Goal: Task Accomplishment & Management: Manage account settings

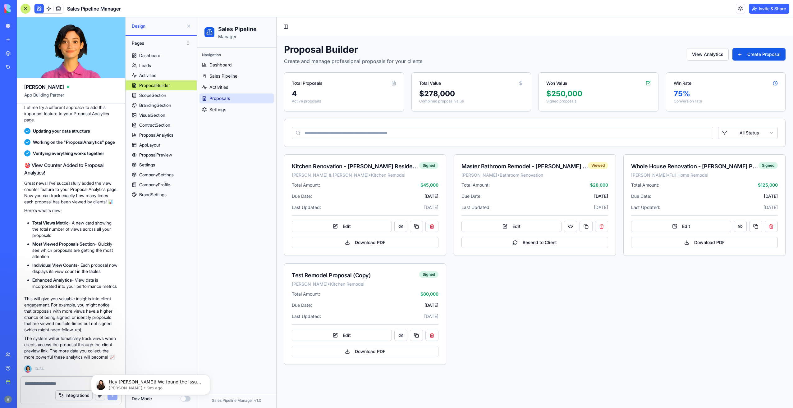
scroll to position [1, 0]
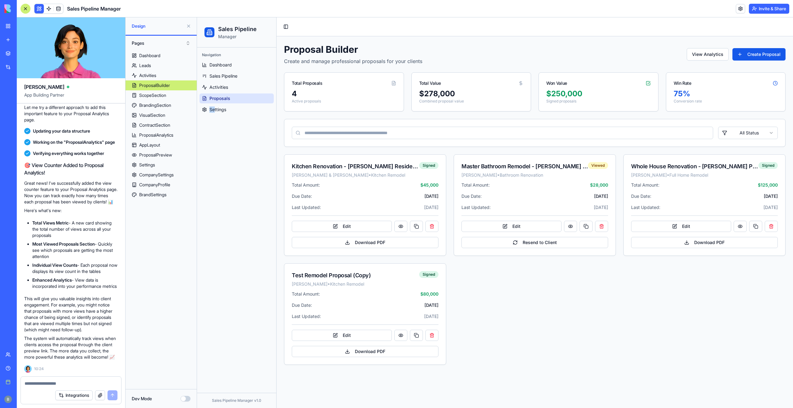
drag, startPoint x: 201, startPoint y: 202, endPoint x: 214, endPoint y: 236, distance: 36.1
click at [214, 236] on div "Navigation Dashboard Sales Pipeline Activities Proposals Settings" at bounding box center [236, 221] width 79 height 346
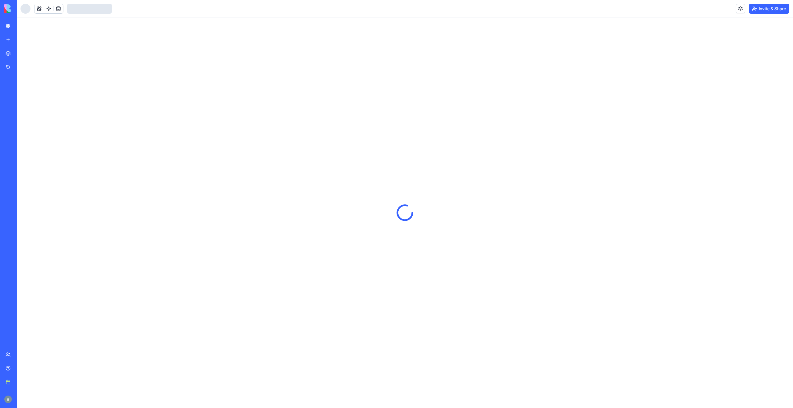
click at [4, 9] on div "BETA" at bounding box center [8, 8] width 13 height 17
click at [17, 8] on img at bounding box center [23, 8] width 39 height 9
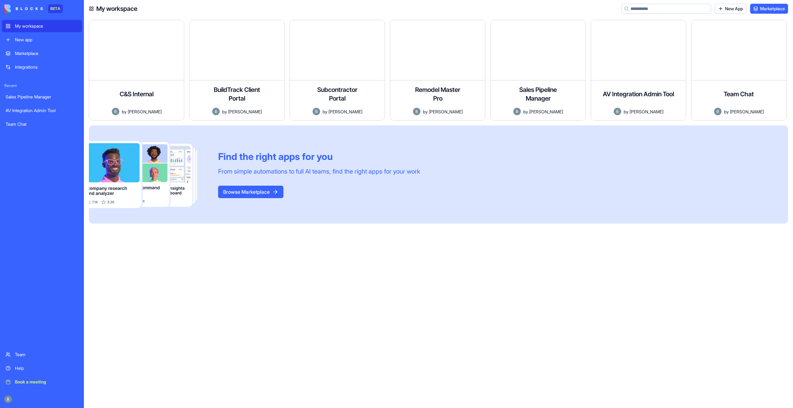
click at [2, 401] on div "BETA My workspace New app Marketplace Integrations Recent Sales Pipeline Manage…" at bounding box center [42, 204] width 84 height 408
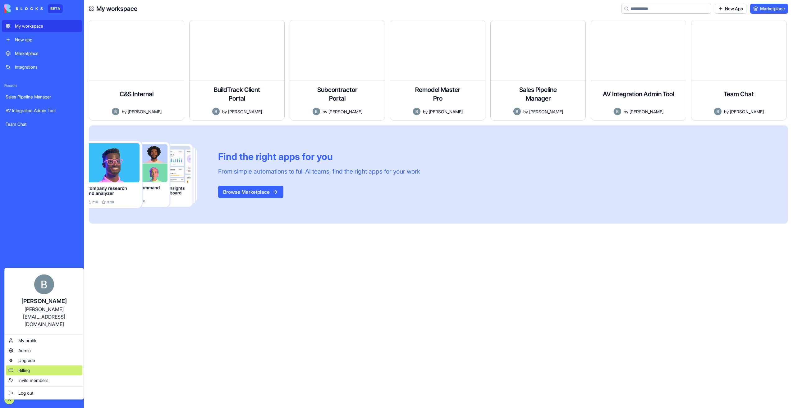
click at [31, 366] on div "Billing" at bounding box center [44, 371] width 76 height 10
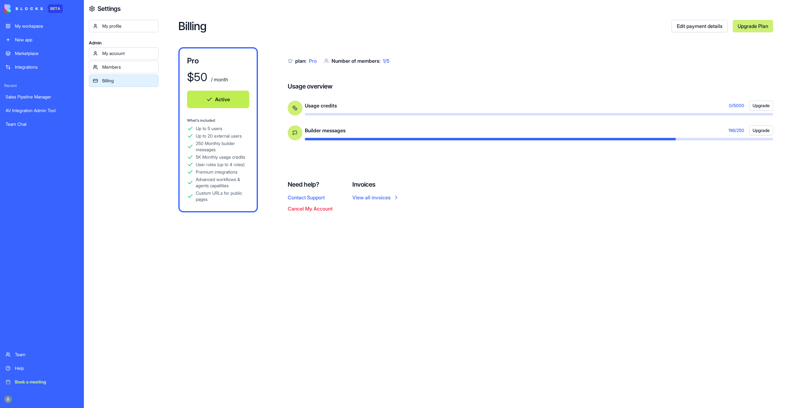
click at [134, 66] on div "Members" at bounding box center [128, 67] width 52 height 6
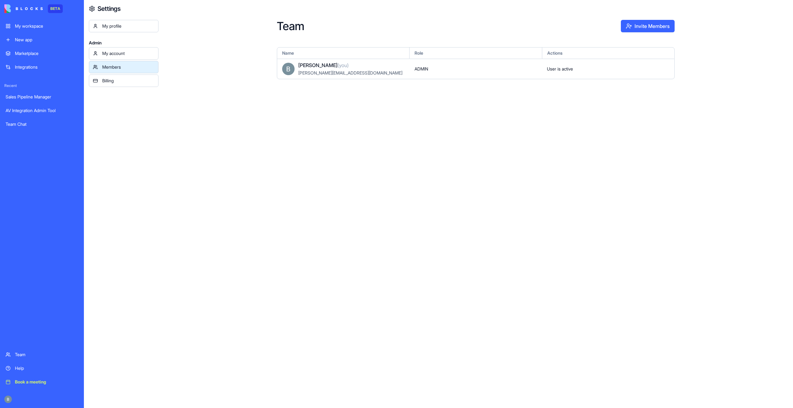
click at [127, 56] on div "My account" at bounding box center [128, 53] width 52 height 6
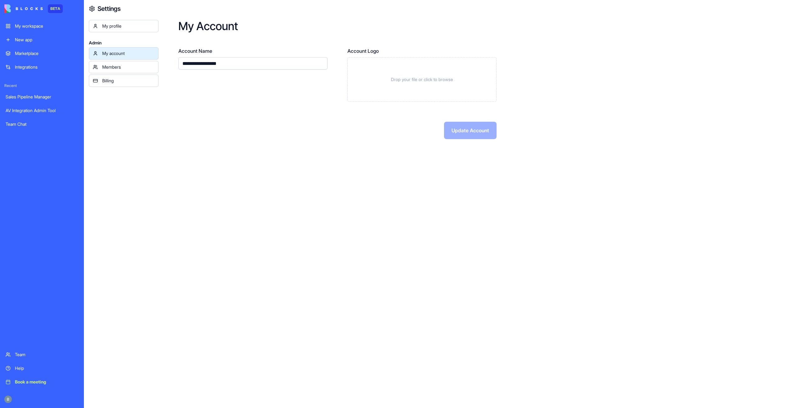
click at [115, 30] on link "My profile" at bounding box center [124, 26] width 70 height 12
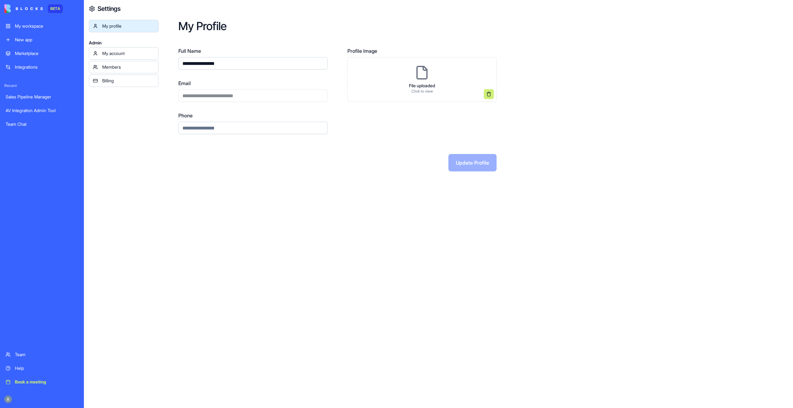
click at [50, 29] on link "My workspace" at bounding box center [42, 26] width 80 height 12
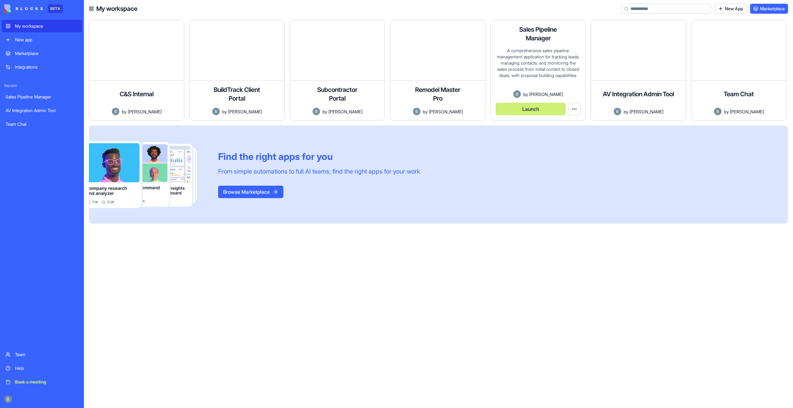
click at [551, 108] on button "Launch" at bounding box center [531, 109] width 70 height 12
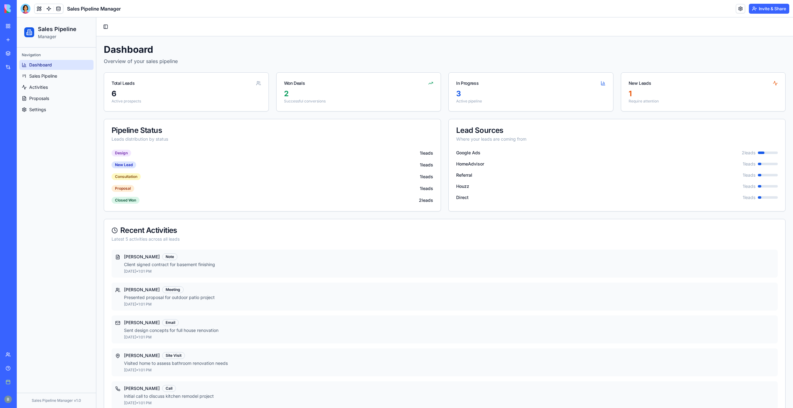
click at [11, 372] on link "Help" at bounding box center [14, 368] width 25 height 12
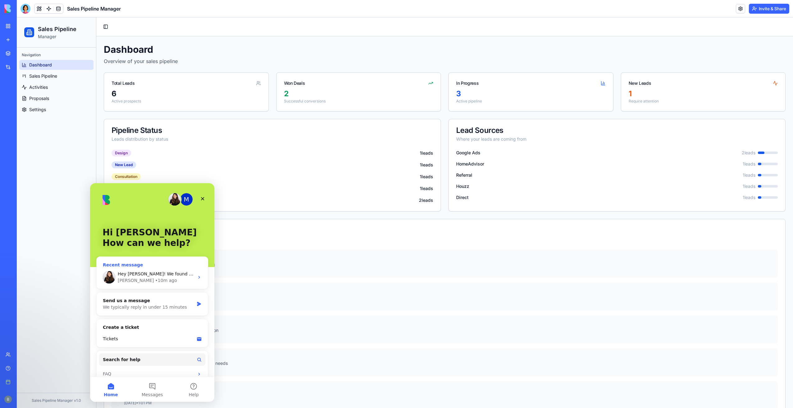
click at [159, 283] on div "Shelly • 10m ago" at bounding box center [156, 281] width 76 height 7
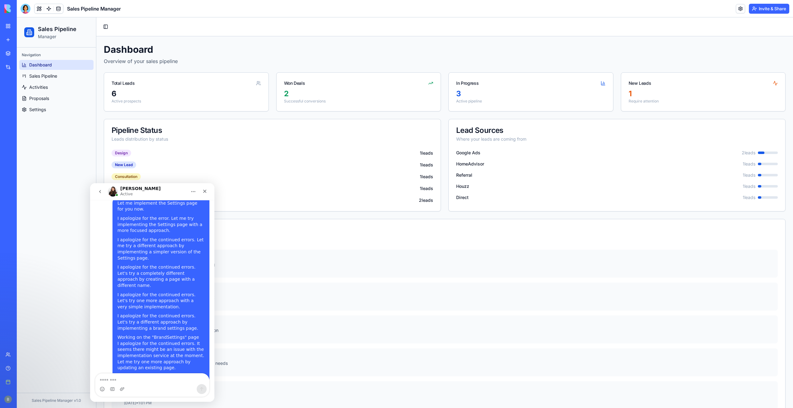
scroll to position [2259, 0]
click at [139, 378] on textarea "Message…" at bounding box center [152, 379] width 114 height 11
click at [72, 100] on link "Proposals" at bounding box center [56, 99] width 74 height 10
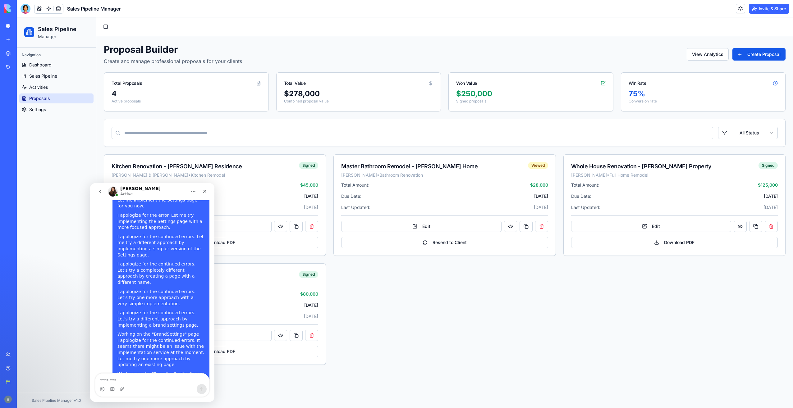
click at [76, 115] on div "Navigation Dashboard Sales Pipeline Activities Proposals Settings" at bounding box center [56, 83] width 79 height 70
click at [68, 105] on link "Settings" at bounding box center [56, 110] width 74 height 10
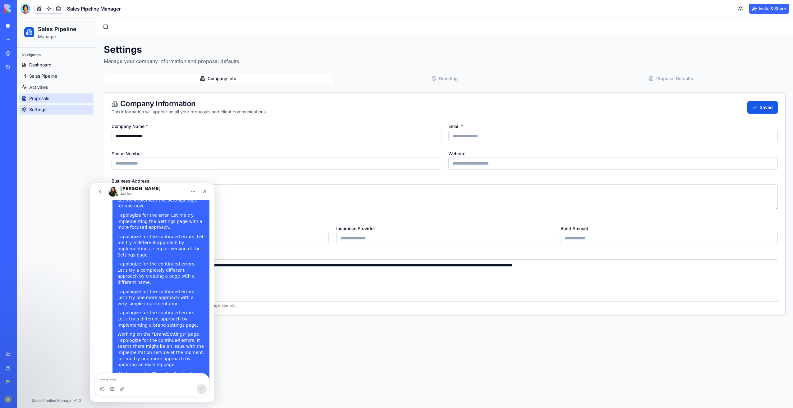
click at [30, 99] on span "Proposals" at bounding box center [39, 98] width 20 height 6
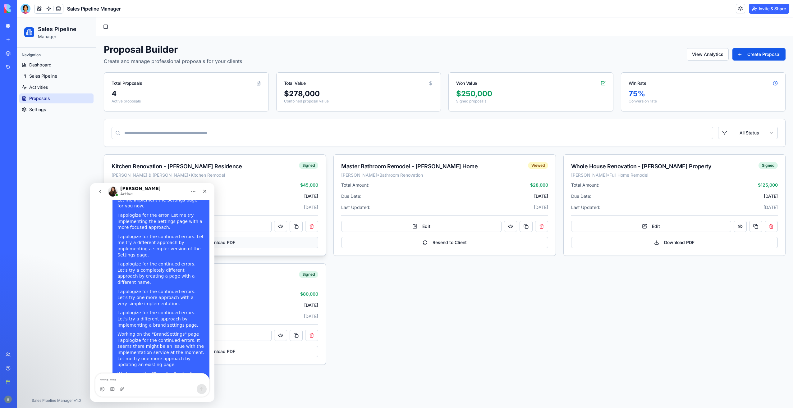
drag, startPoint x: 282, startPoint y: 226, endPoint x: 264, endPoint y: 244, distance: 25.3
click at [278, 250] on div "Total Amount: $ 45,000 Due Date: Feb 14, 2024 Last Updated: Aug 12, 2025 Edit D…" at bounding box center [215, 219] width 222 height 74
click at [263, 227] on button "Edit" at bounding box center [192, 226] width 160 height 11
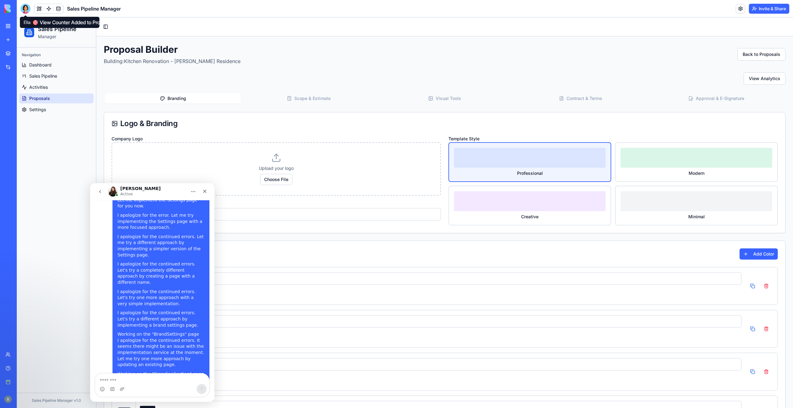
click at [26, 8] on div at bounding box center [26, 9] width 10 height 10
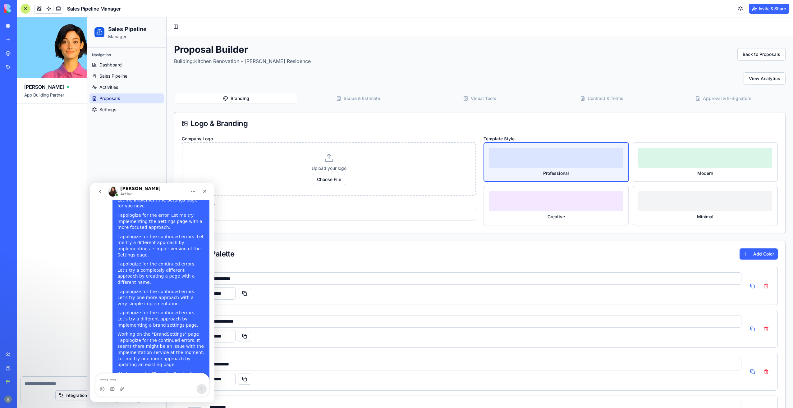
scroll to position [14909, 0]
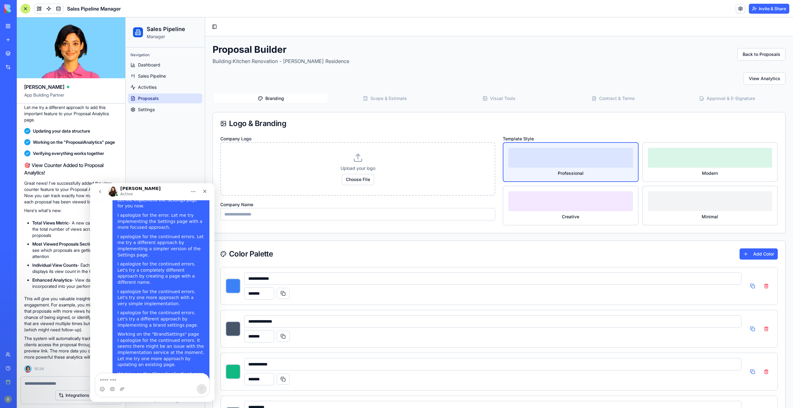
click at [58, 388] on div "Integrations" at bounding box center [71, 395] width 100 height 17
click at [49, 384] on textarea at bounding box center [71, 384] width 93 height 6
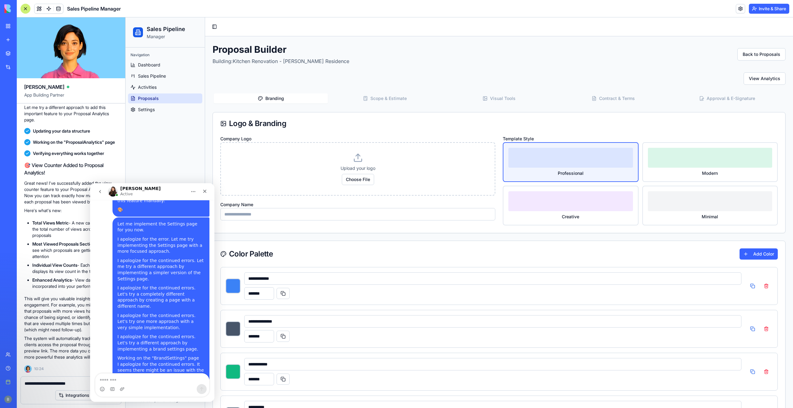
type textarea "**********"
click at [142, 381] on textarea "Message…" at bounding box center [152, 379] width 114 height 11
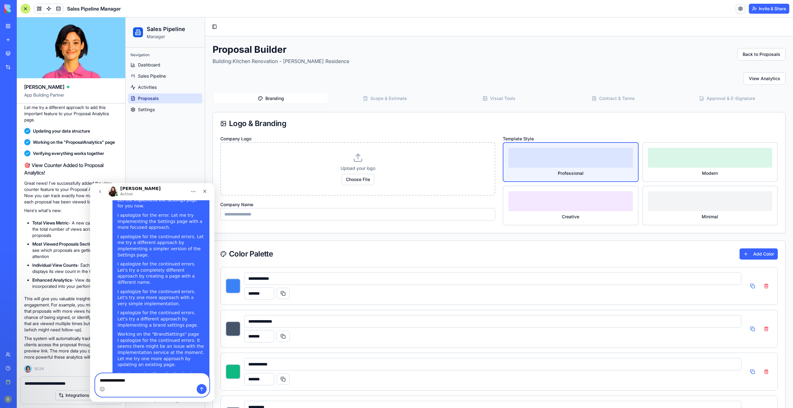
type textarea "**********"
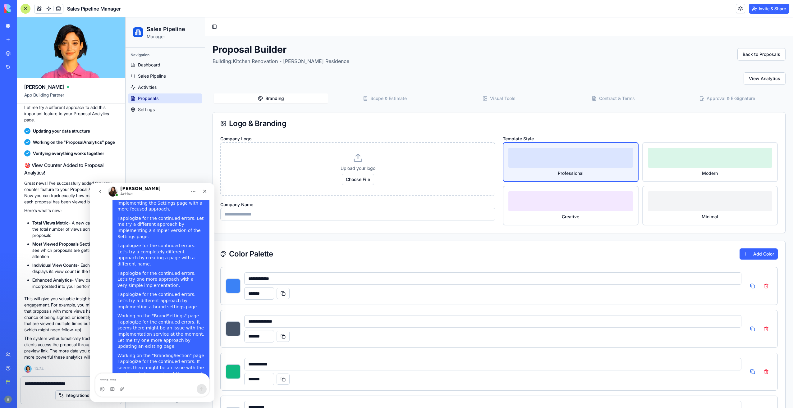
click at [74, 386] on textarea "**********" at bounding box center [71, 384] width 93 height 6
click at [77, 385] on textarea "**********" at bounding box center [71, 384] width 93 height 6
click at [78, 385] on textarea "**********" at bounding box center [71, 384] width 93 height 6
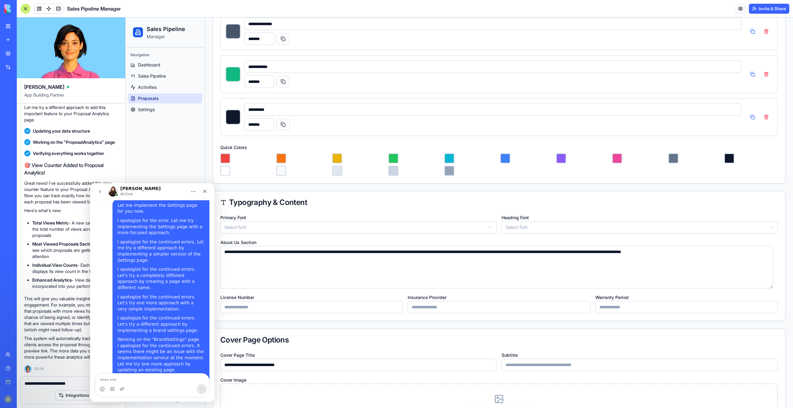
scroll to position [340, 0]
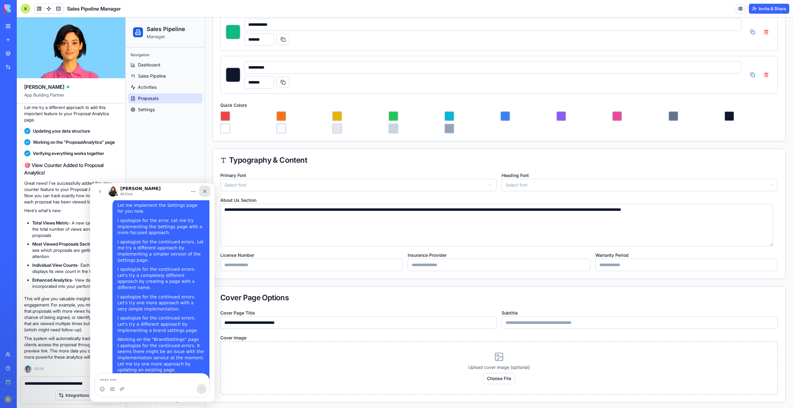
click at [204, 194] on icon "Close" at bounding box center [204, 191] width 5 height 5
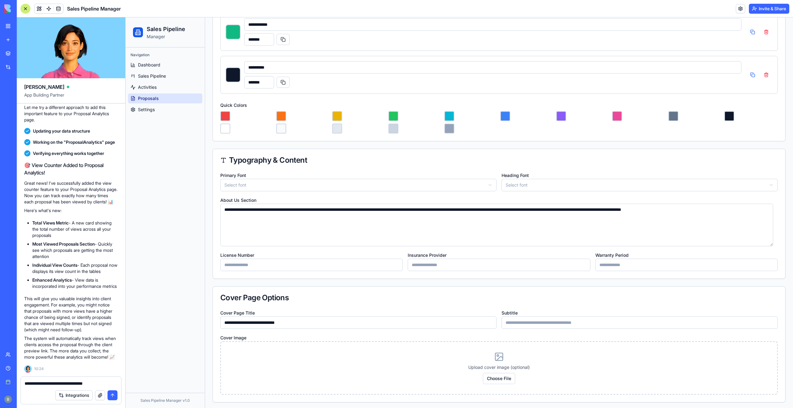
scroll to position [2254, 0]
click at [102, 386] on textarea "**********" at bounding box center [71, 384] width 93 height 6
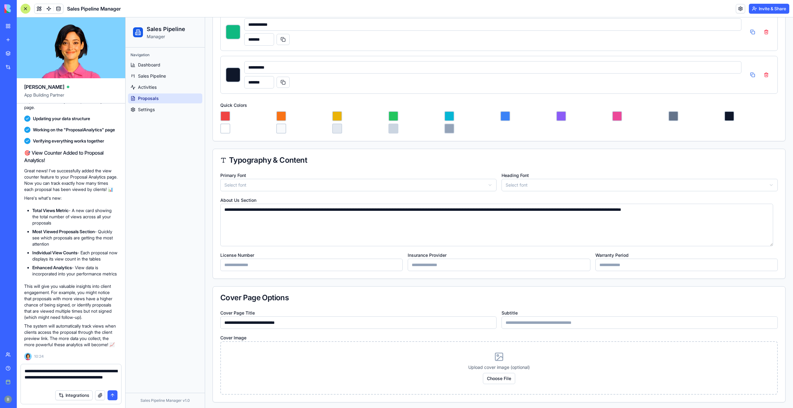
type textarea "**********"
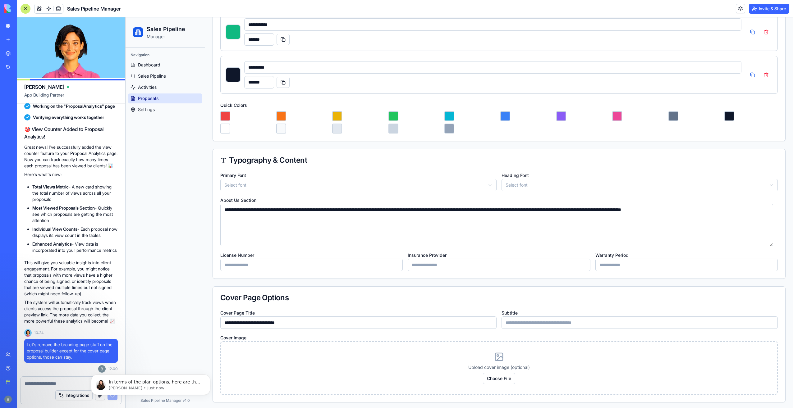
scroll to position [2418, 0]
click at [149, 390] on p "Shelly • Just now" at bounding box center [156, 389] width 94 height 6
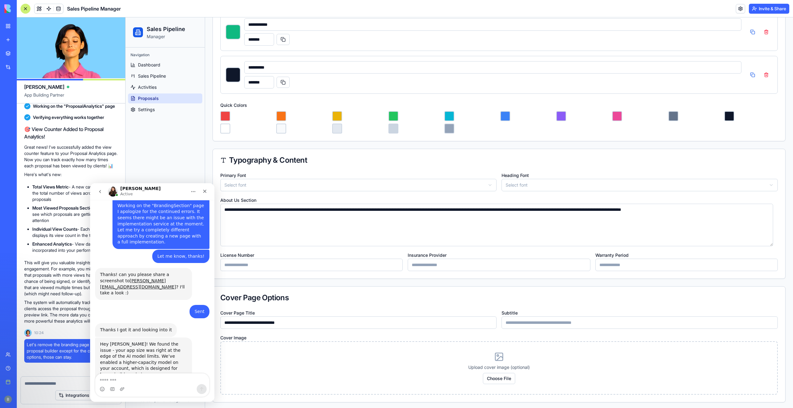
scroll to position [2429, 0]
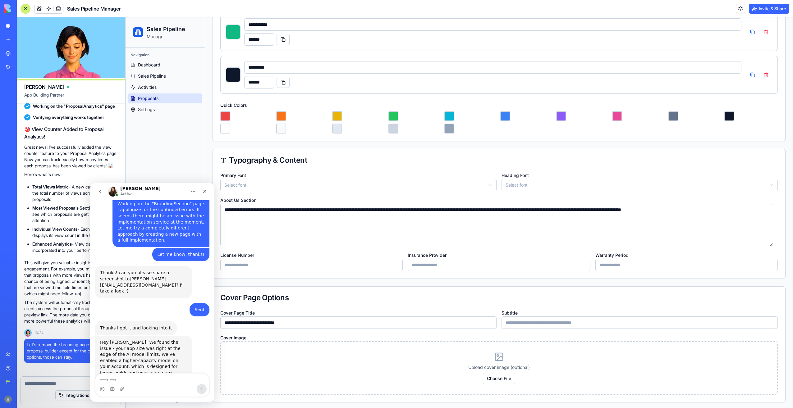
click at [164, 376] on textarea "Message…" at bounding box center [152, 379] width 114 height 11
click at [191, 190] on icon "Home" at bounding box center [193, 191] width 5 height 5
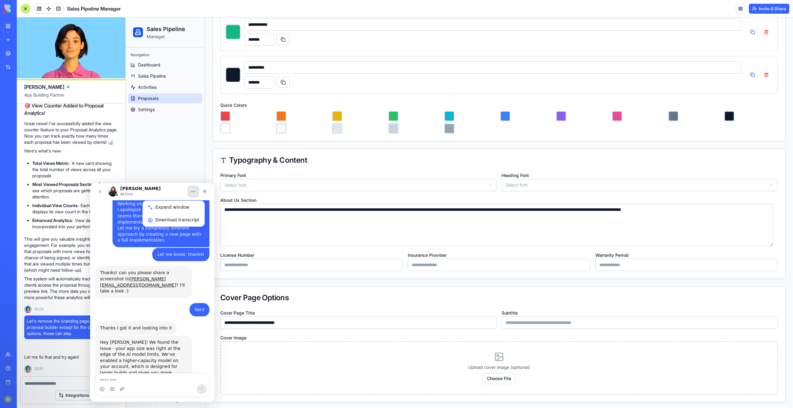
click at [191, 190] on icon "Home" at bounding box center [193, 191] width 5 height 5
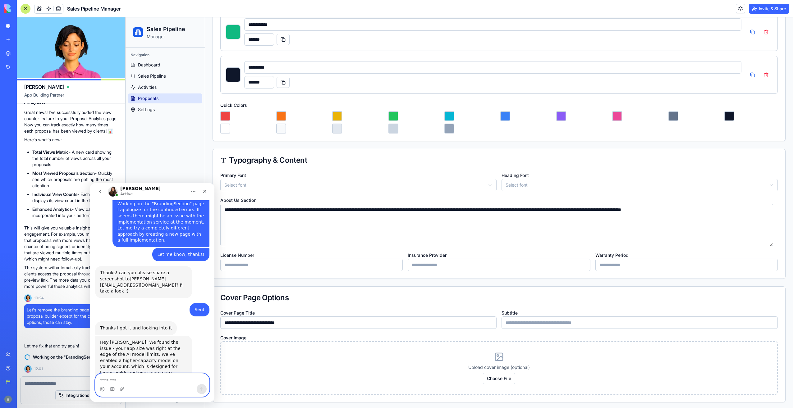
click at [150, 382] on textarea "Message…" at bounding box center [152, 379] width 114 height 11
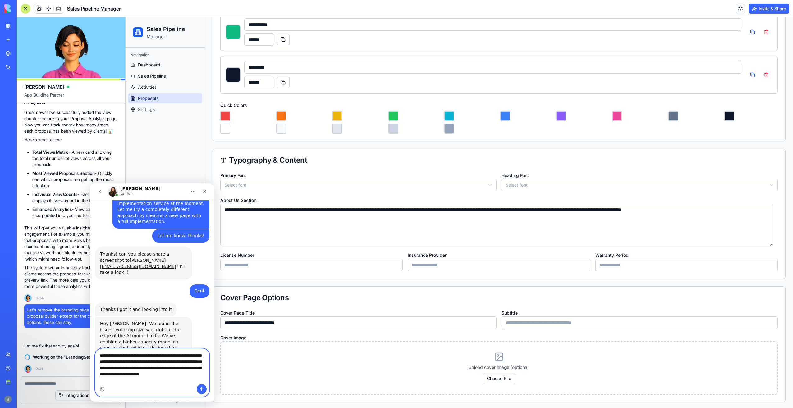
scroll to position [2453, 0]
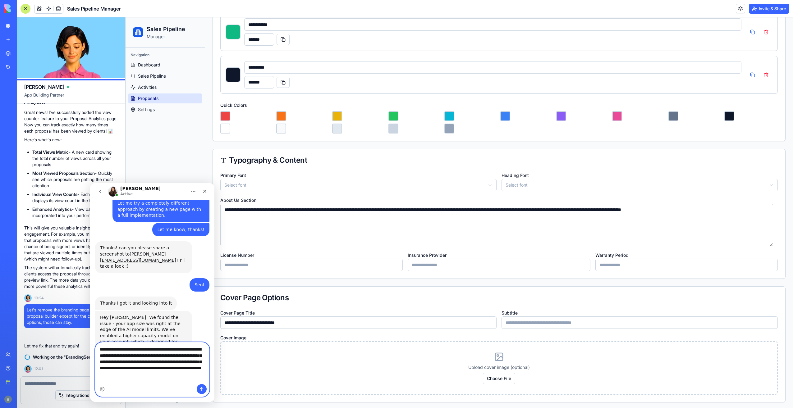
type textarea "**********"
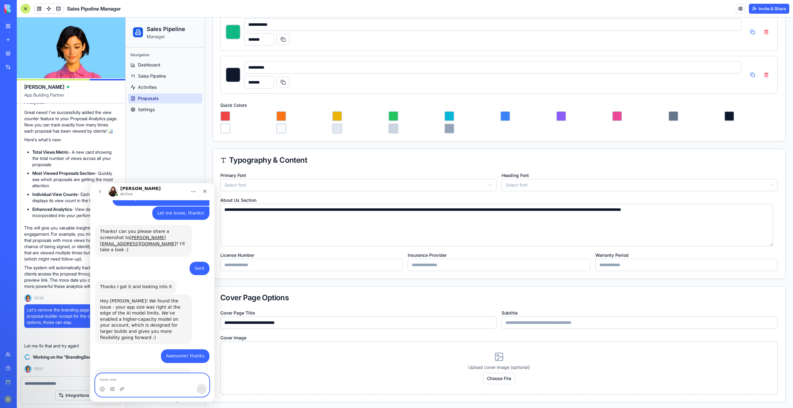
scroll to position [2473, 0]
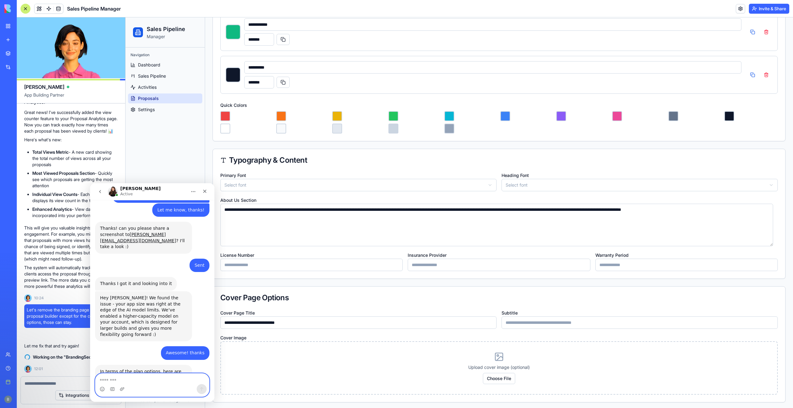
click at [156, 379] on textarea "Message…" at bounding box center [152, 379] width 114 height 11
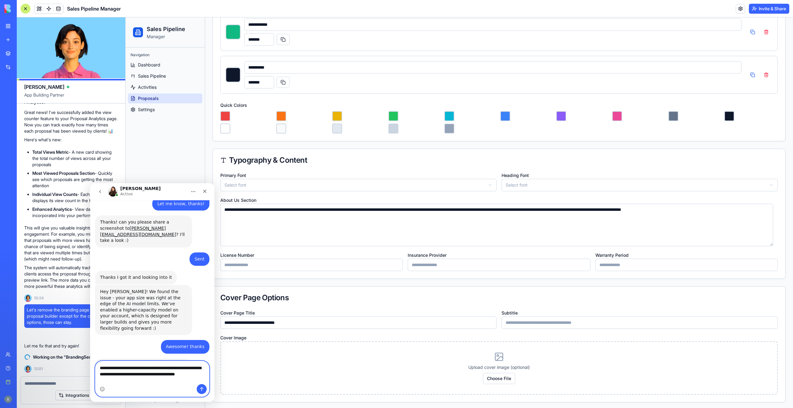
scroll to position [2486, 0]
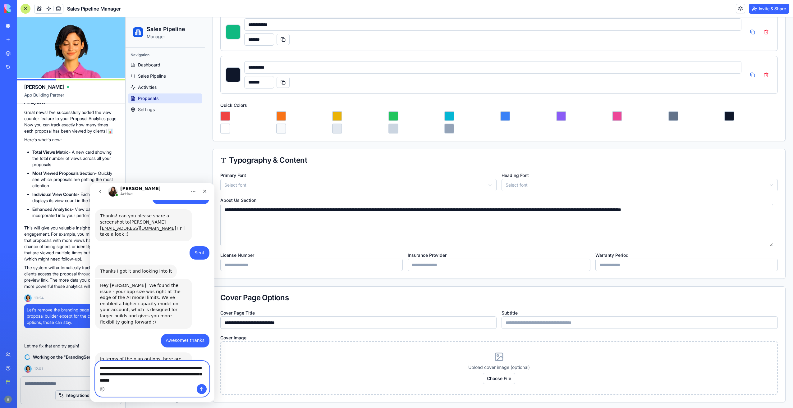
type textarea "**********"
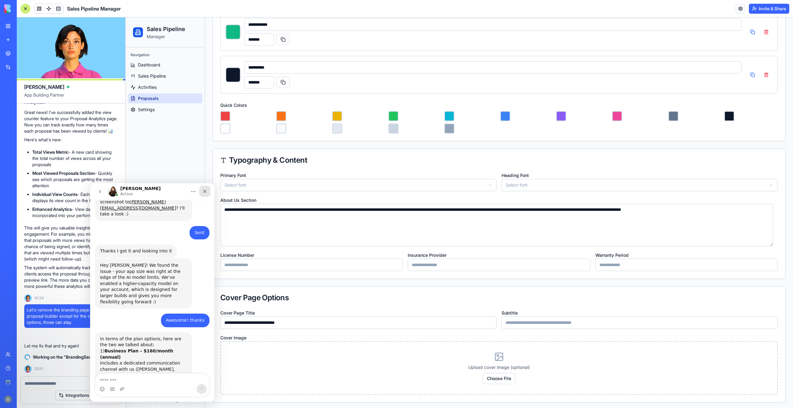
click at [206, 192] on icon "Close" at bounding box center [204, 191] width 5 height 5
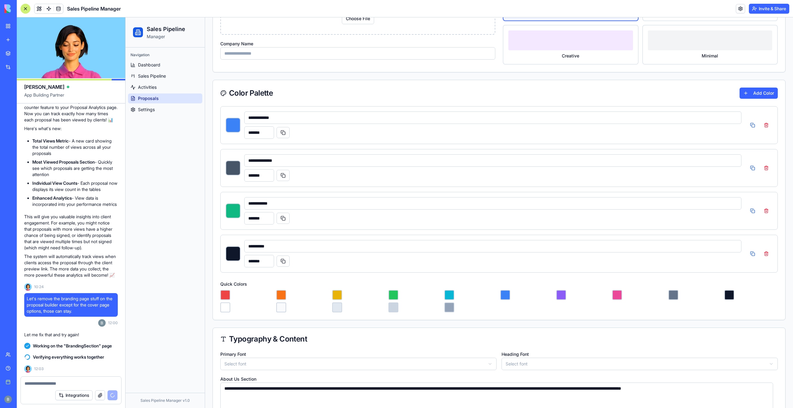
scroll to position [0, 0]
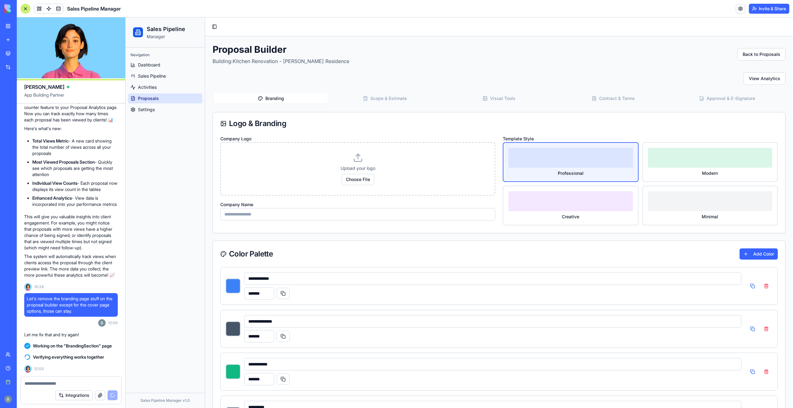
type input "*******"
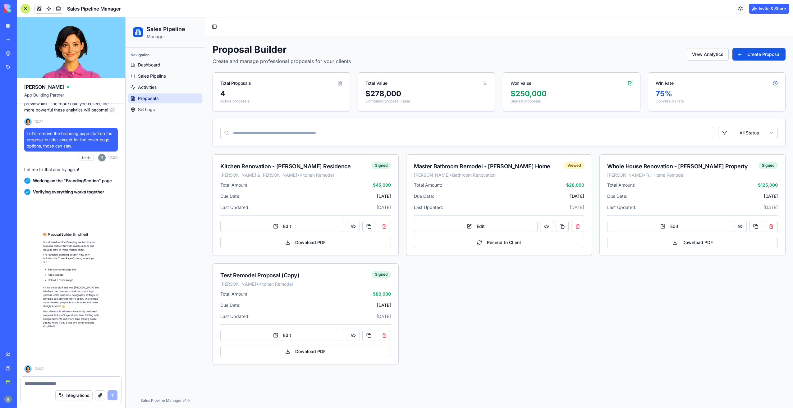
scroll to position [15156, 0]
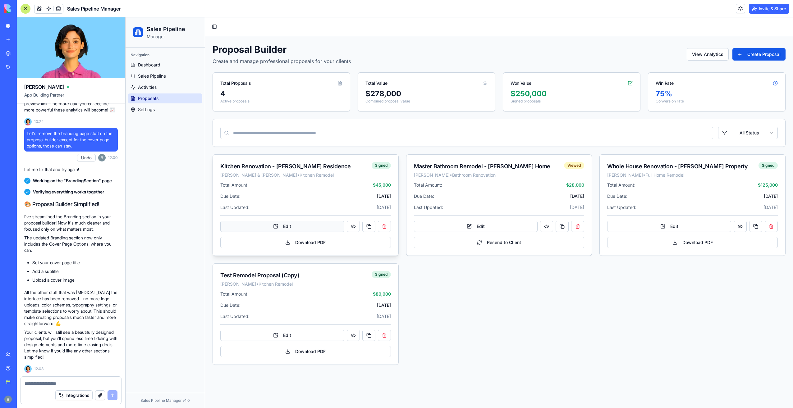
click at [320, 228] on button "Edit" at bounding box center [282, 226] width 124 height 11
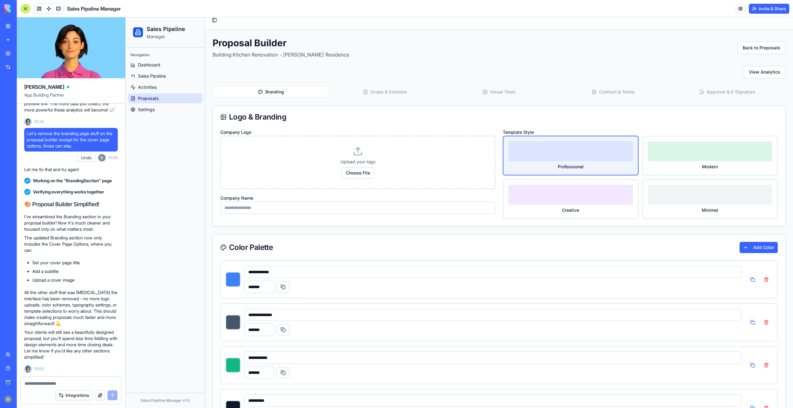
scroll to position [0, 0]
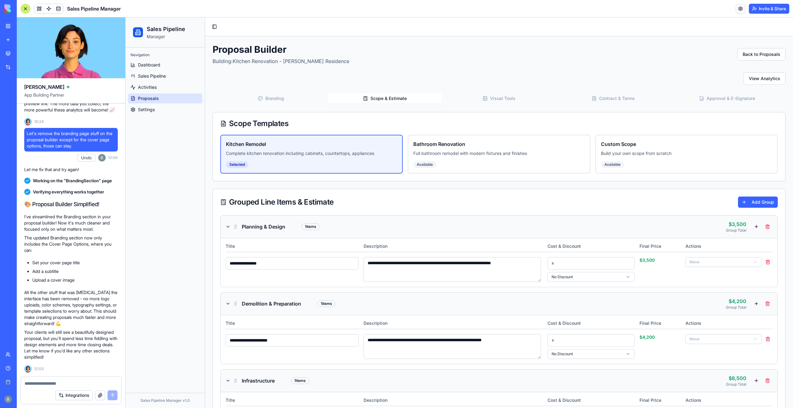
click at [407, 99] on button "Scope & Estimate" at bounding box center [385, 99] width 114 height 10
click at [270, 98] on button "Branding" at bounding box center [271, 99] width 114 height 10
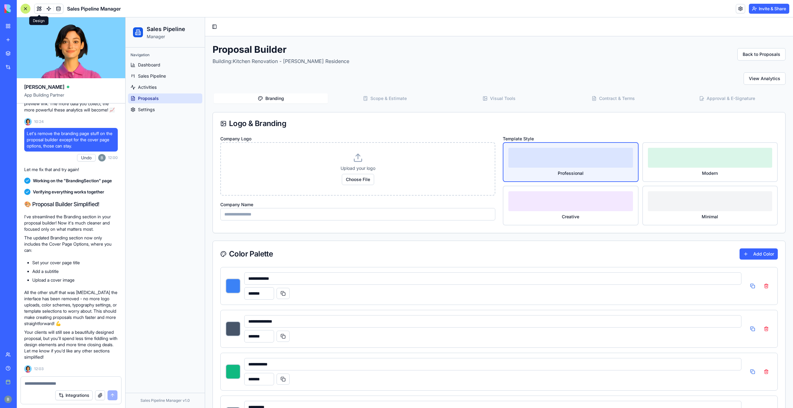
click at [37, 10] on button at bounding box center [39, 8] width 9 height 9
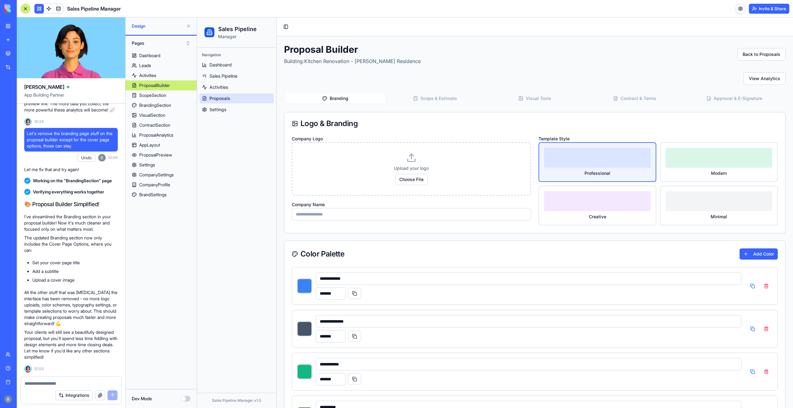
click at [35, 7] on button at bounding box center [39, 8] width 9 height 9
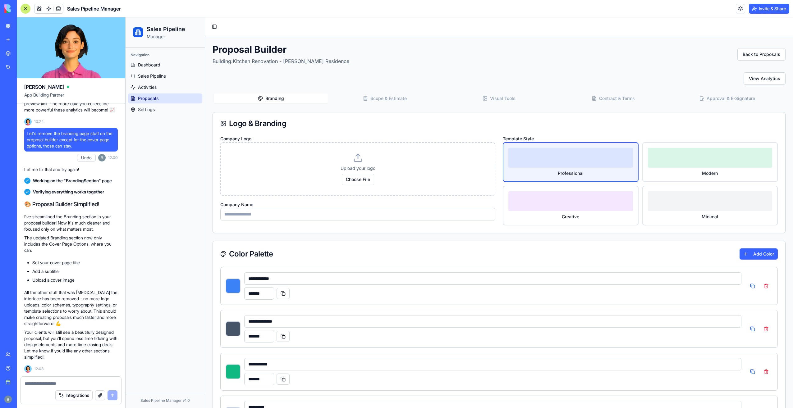
drag, startPoint x: 359, startPoint y: 103, endPoint x: 357, endPoint y: 100, distance: 3.5
click at [360, 103] on div "Branding Scope & Estimate Visual Tools Contract & Terms Approval & E-Signature" at bounding box center [499, 98] width 573 height 12
click at [353, 96] on button "Scope & Estimate" at bounding box center [385, 99] width 114 height 10
click at [298, 98] on button "Branding" at bounding box center [271, 99] width 114 height 10
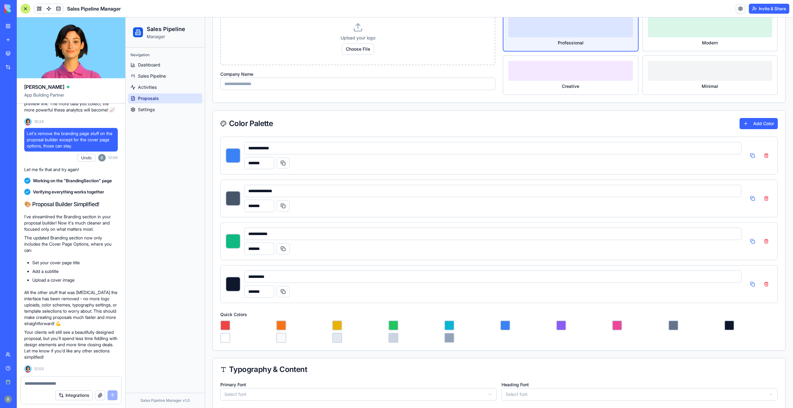
scroll to position [93, 0]
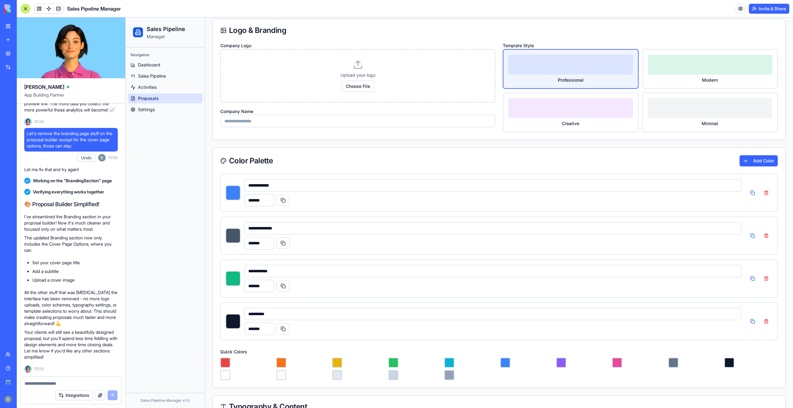
click at [93, 380] on div at bounding box center [71, 382] width 100 height 10
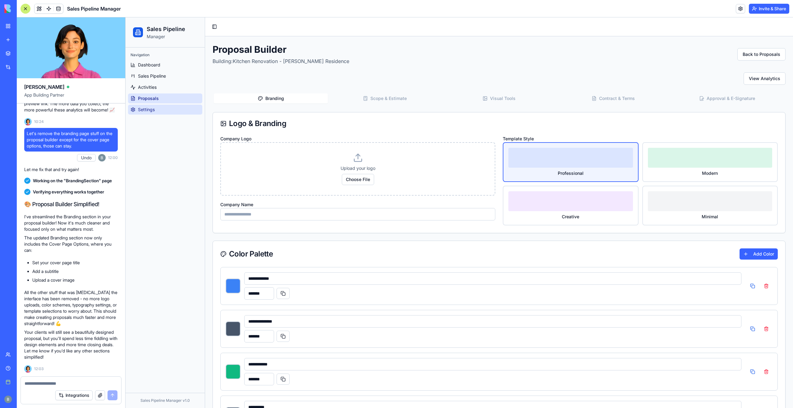
click at [154, 108] on span "Settings" at bounding box center [146, 110] width 17 height 6
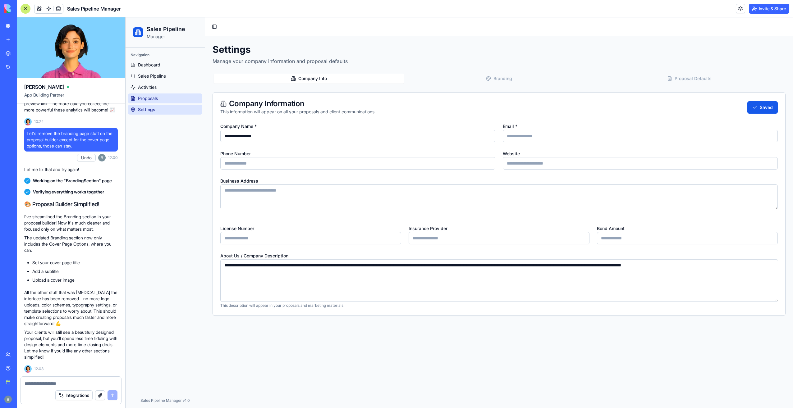
click at [155, 95] on link "Proposals" at bounding box center [165, 99] width 74 height 10
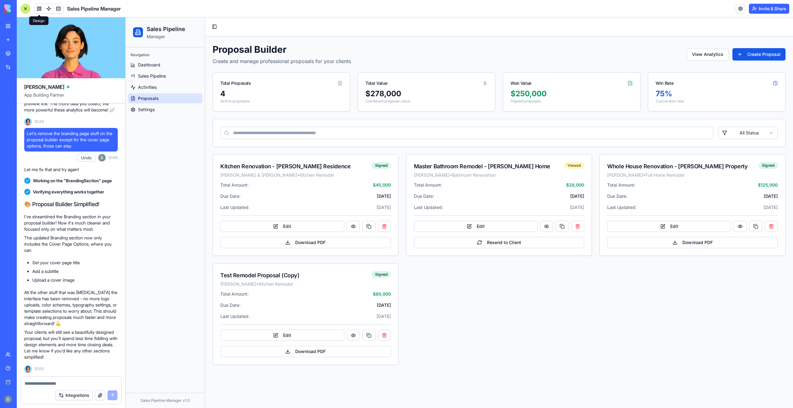
click at [35, 9] on button at bounding box center [39, 8] width 9 height 9
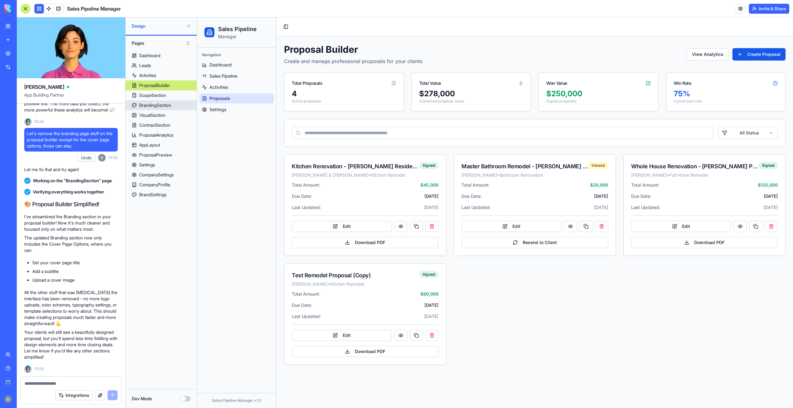
click at [177, 108] on link "BrandingSection" at bounding box center [161, 105] width 71 height 10
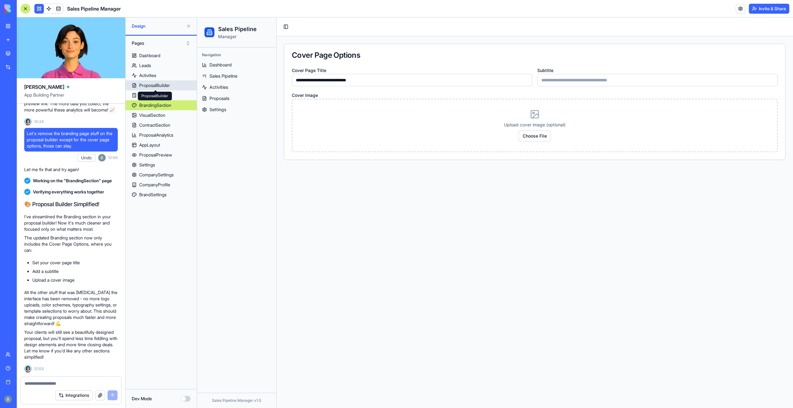
click at [171, 95] on div "ProposalBuilder ProposalBuilder" at bounding box center [155, 96] width 34 height 9
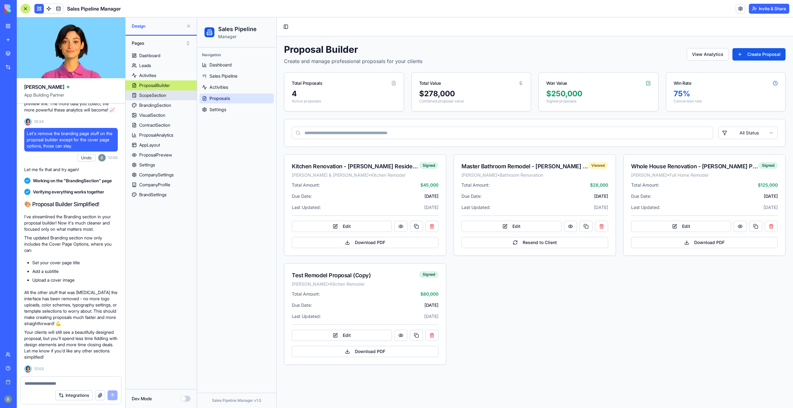
click at [182, 94] on link "ScopeSection" at bounding box center [161, 95] width 71 height 10
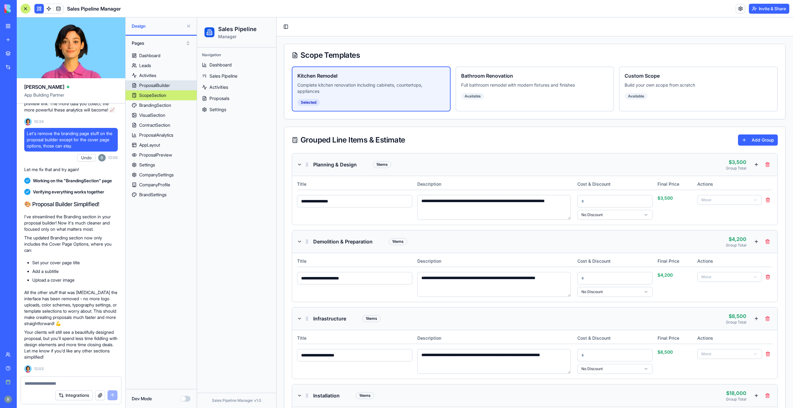
click at [181, 87] on link "ProposalBuilder" at bounding box center [161, 86] width 71 height 10
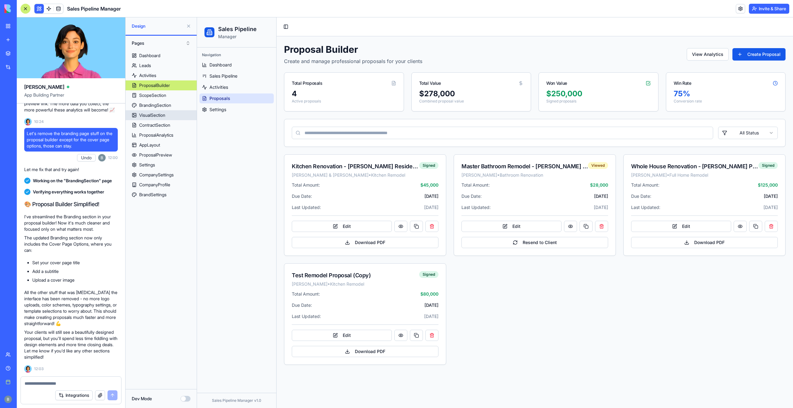
click at [179, 112] on link "VisualSection" at bounding box center [161, 115] width 71 height 10
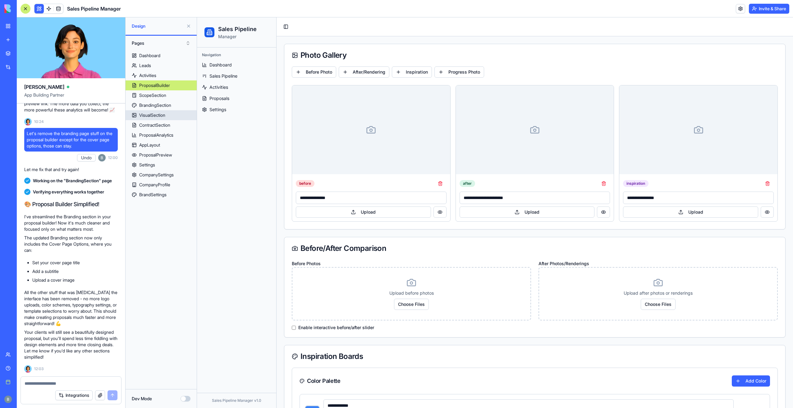
type input "*******"
click at [174, 88] on link "ProposalBuilder" at bounding box center [161, 86] width 71 height 10
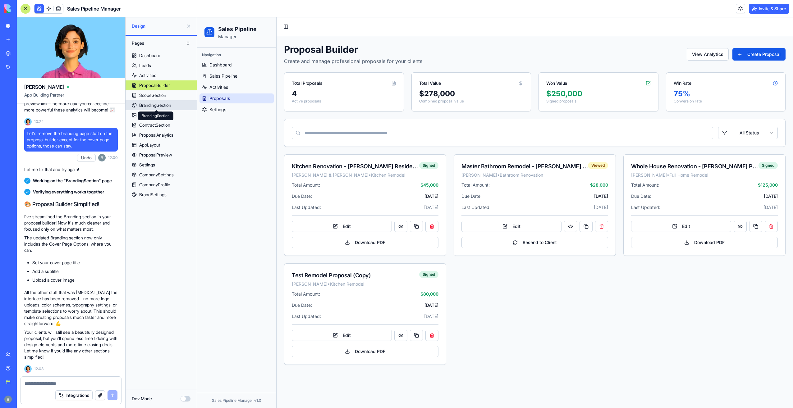
click at [156, 105] on div "BrandingSection" at bounding box center [155, 105] width 32 height 6
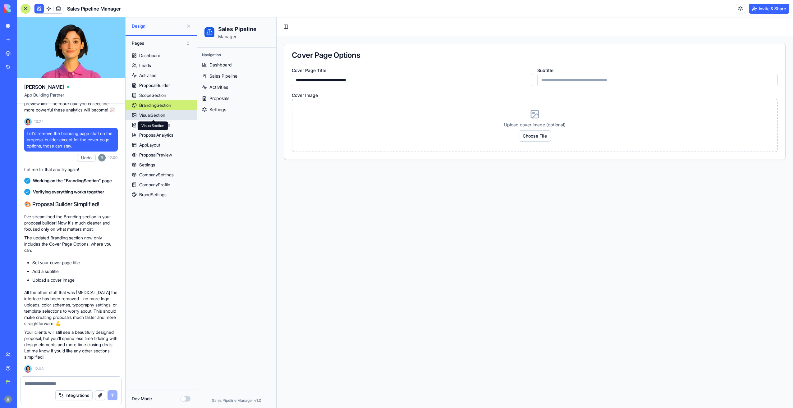
click at [157, 124] on div "VisualSection VisualSection" at bounding box center [153, 126] width 30 height 9
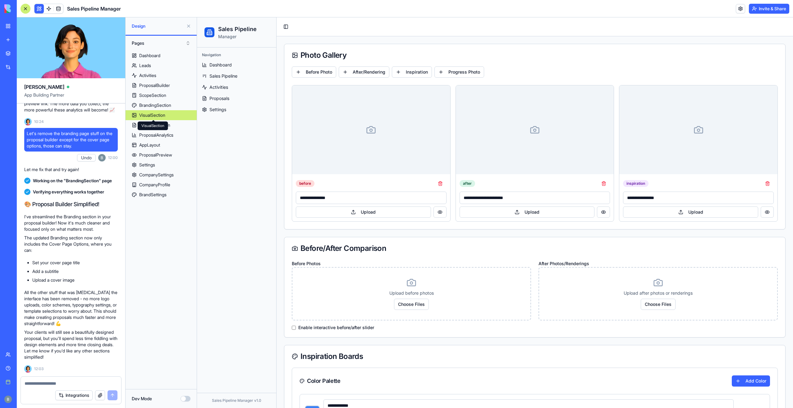
type input "*******"
click at [183, 132] on link "ProposalAnalytics" at bounding box center [161, 135] width 71 height 10
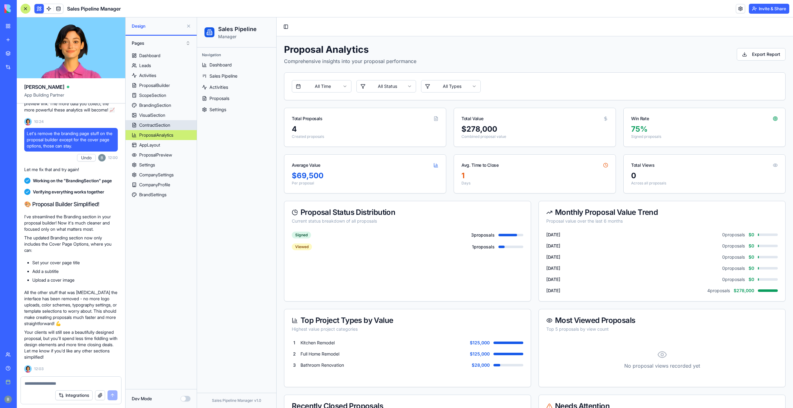
click at [180, 125] on link "ContractSection" at bounding box center [161, 125] width 71 height 10
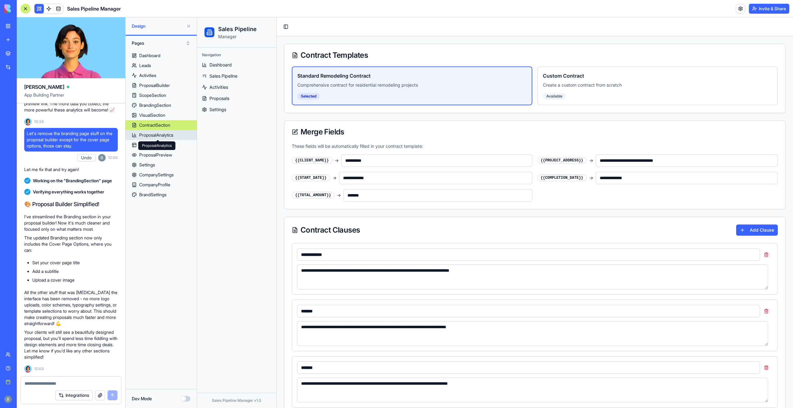
click at [170, 144] on div "ProposalAnalytics ProposalAnalytics" at bounding box center [156, 145] width 37 height 9
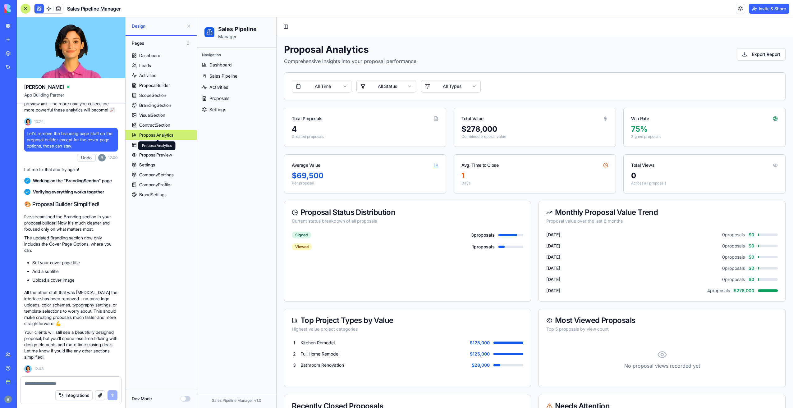
click at [178, 146] on link "AppLayout" at bounding box center [161, 145] width 71 height 10
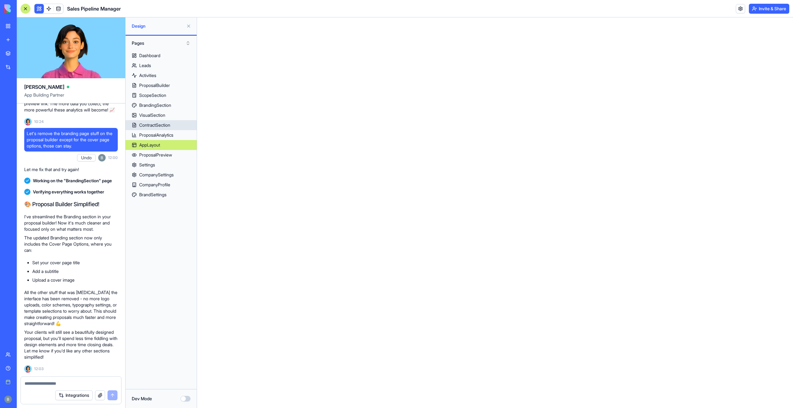
click at [179, 129] on link "ContractSection" at bounding box center [161, 125] width 71 height 10
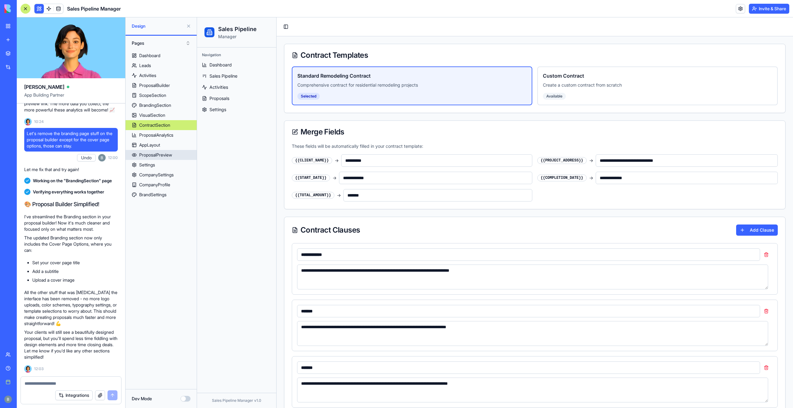
click at [181, 155] on link "ProposalPreview" at bounding box center [161, 155] width 71 height 10
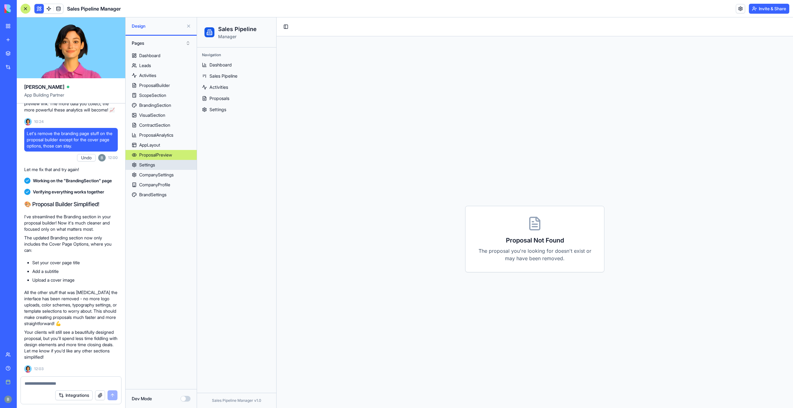
click at [168, 165] on link "Settings" at bounding box center [161, 165] width 71 height 10
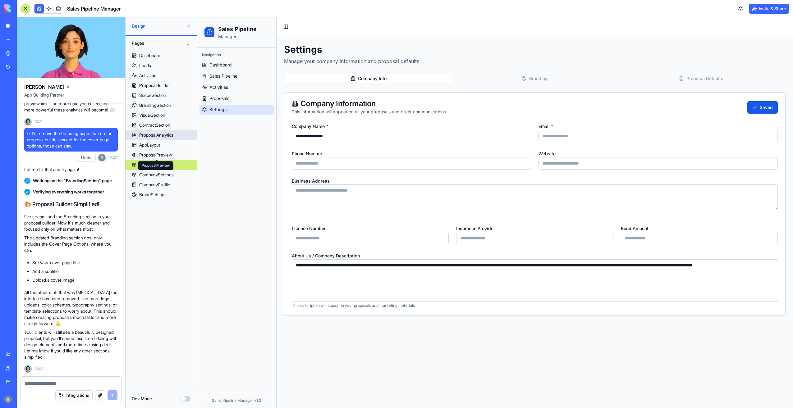
click at [168, 125] on div "ContractSection" at bounding box center [154, 125] width 31 height 6
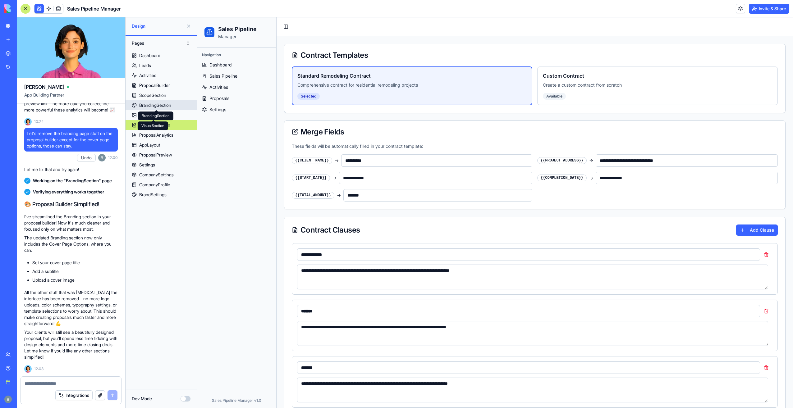
click at [160, 104] on div "BrandingSection" at bounding box center [155, 105] width 32 height 6
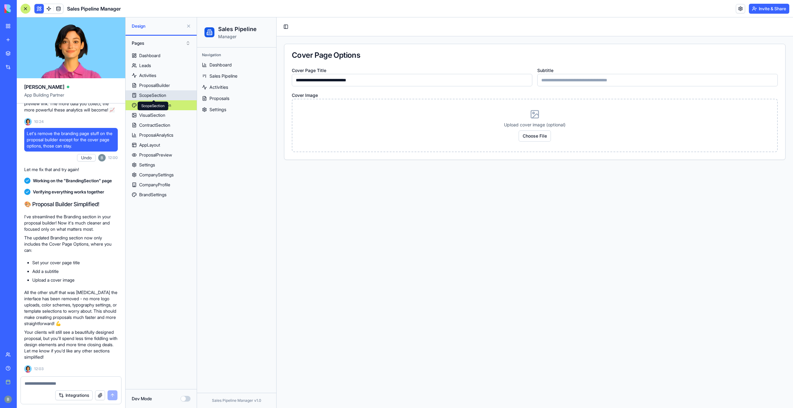
click at [160, 91] on link "ScopeSection" at bounding box center [161, 95] width 71 height 10
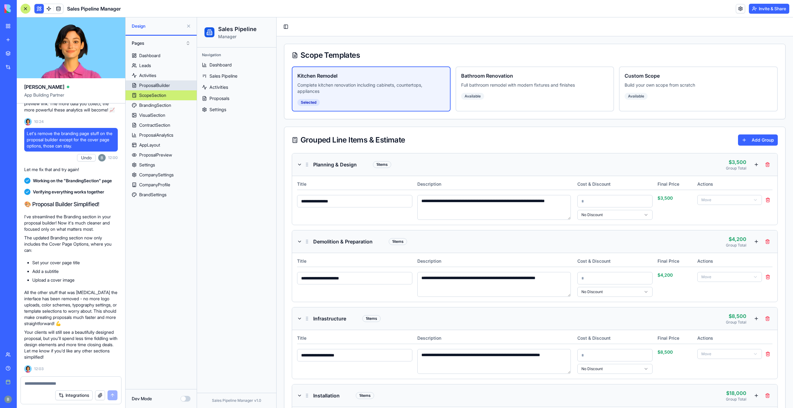
click at [168, 81] on link "ProposalBuilder" at bounding box center [161, 86] width 71 height 10
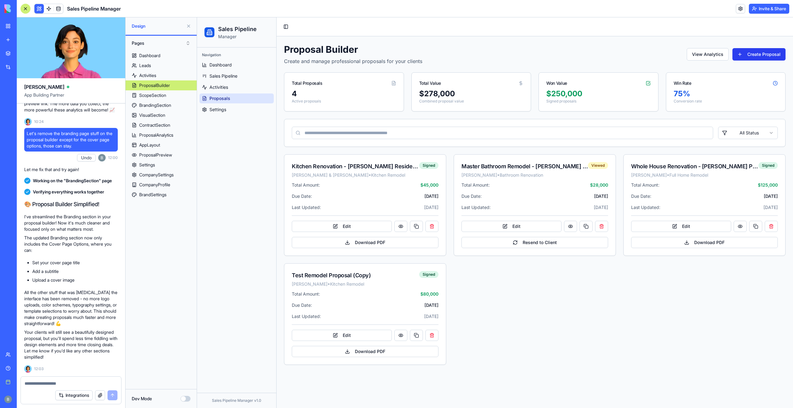
click at [762, 55] on button "Create Proposal" at bounding box center [759, 54] width 53 height 12
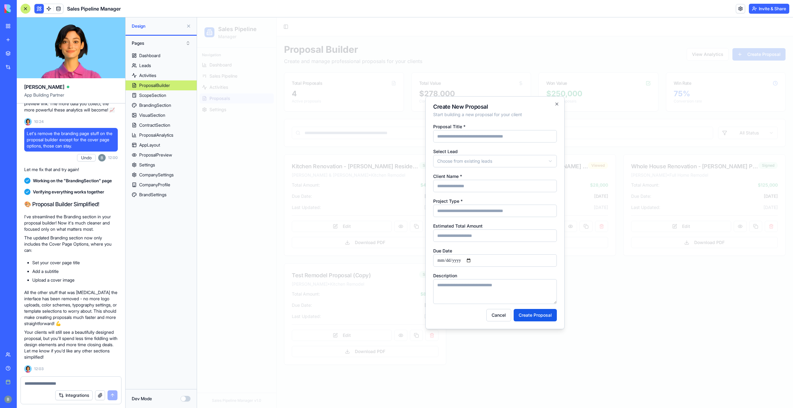
click at [466, 135] on input "Proposal Title *" at bounding box center [495, 136] width 124 height 12
type input "**********"
click at [484, 160] on body "Sales Pipeline Manager Navigation Dashboard Sales Pipeline Activities Proposals…" at bounding box center [495, 212] width 596 height 391
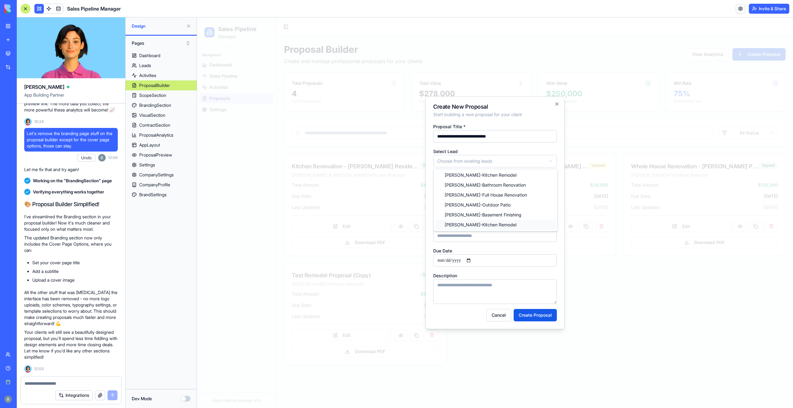
select select "*****"
type input "**********"
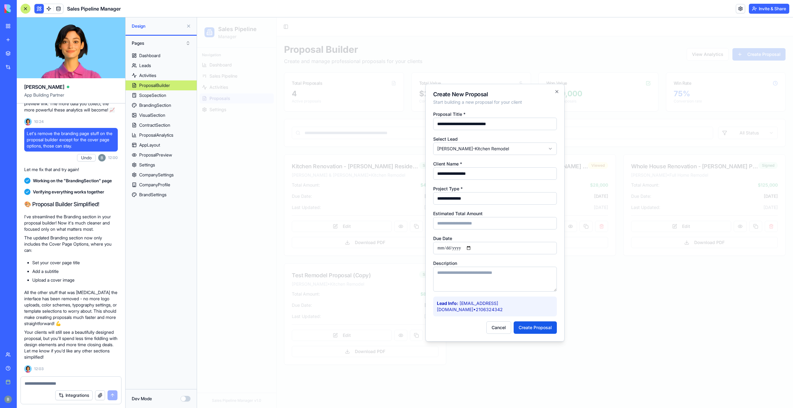
click at [486, 225] on input "Estimated Total Amount" at bounding box center [495, 223] width 124 height 12
type input "*****"
drag, startPoint x: 476, startPoint y: 248, endPoint x: 474, endPoint y: 254, distance: 6.8
click at [475, 248] on input "Due Date" at bounding box center [495, 248] width 124 height 12
drag, startPoint x: 474, startPoint y: 254, endPoint x: 473, endPoint y: 251, distance: 4.2
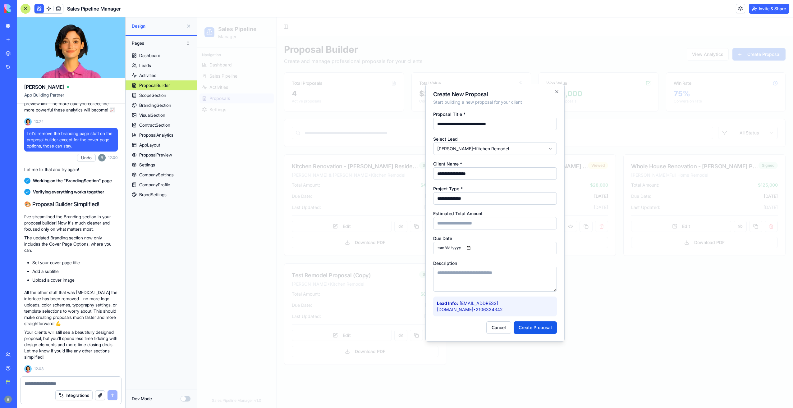
click at [474, 254] on input "Due Date" at bounding box center [495, 248] width 124 height 12
click at [473, 251] on input "Due Date" at bounding box center [495, 248] width 124 height 12
type input "**********"
click at [478, 285] on textarea "Description" at bounding box center [495, 279] width 124 height 25
type textarea "****"
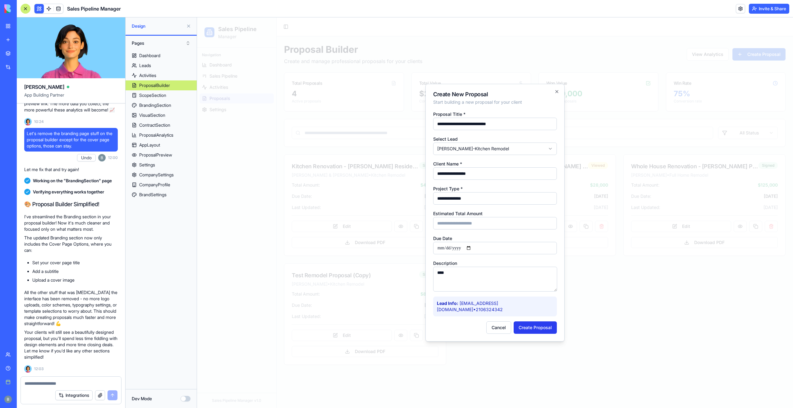
click at [545, 323] on button "Create Proposal" at bounding box center [535, 328] width 43 height 12
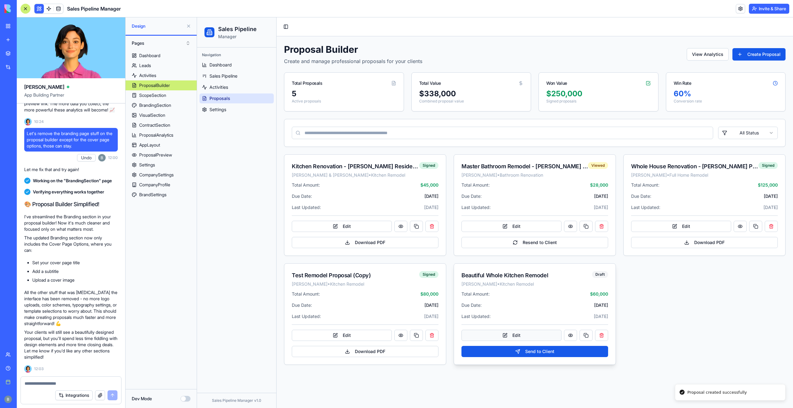
click at [524, 338] on button "Edit" at bounding box center [512, 335] width 100 height 11
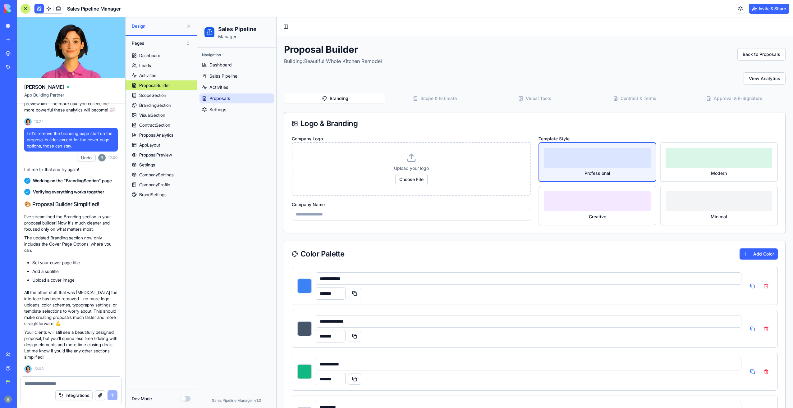
click at [418, 103] on div "Branding Scope & Estimate Visual Tools Contract & Terms Approval & E-Signature" at bounding box center [535, 98] width 502 height 12
click at [419, 101] on button "Scope & Estimate" at bounding box center [435, 99] width 100 height 10
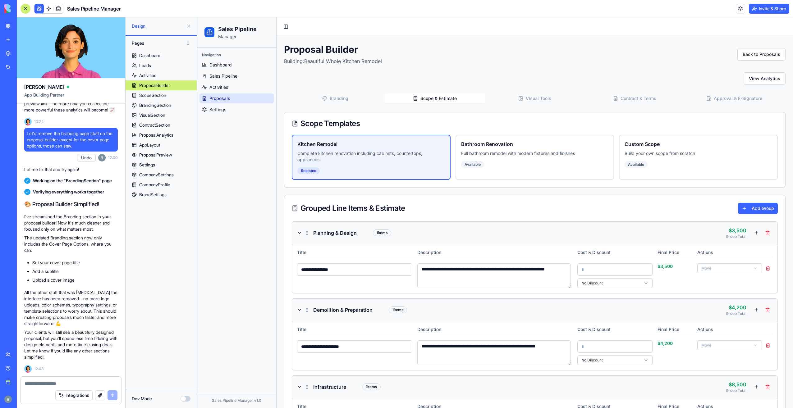
click at [520, 92] on div "Branding Scope & Estimate Visual Tools Contract & Terms Approval & E-Signature" at bounding box center [535, 98] width 502 height 12
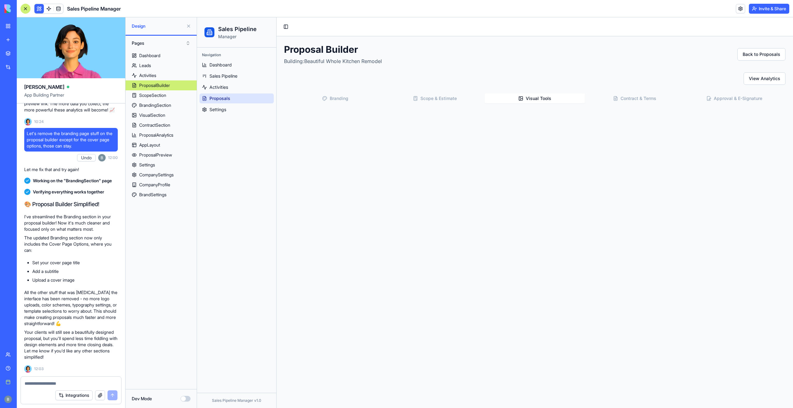
click at [533, 96] on button "Visual Tools" at bounding box center [535, 99] width 100 height 10
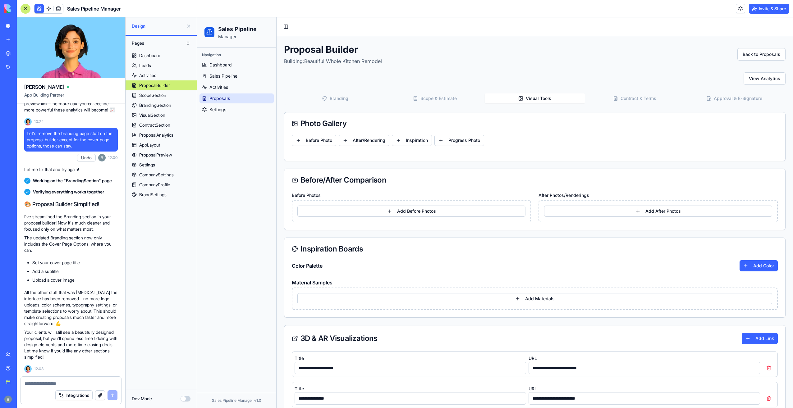
click at [619, 96] on button "Contract & Terms" at bounding box center [635, 99] width 100 height 10
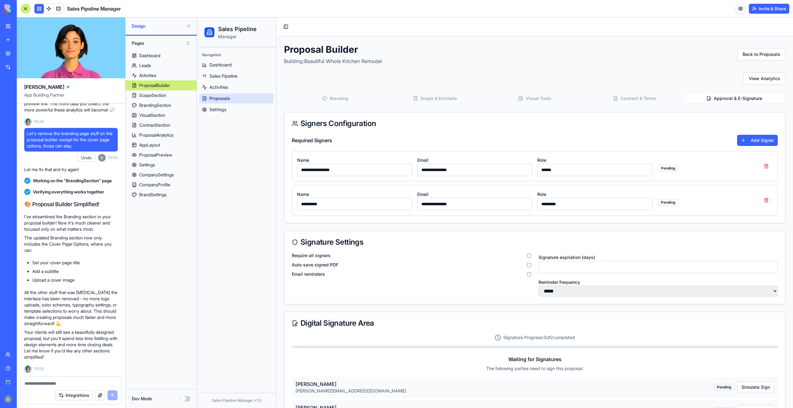
click at [721, 99] on button "Approval & E-Signature" at bounding box center [735, 99] width 100 height 10
click at [554, 95] on button "Visual Tools" at bounding box center [535, 99] width 100 height 10
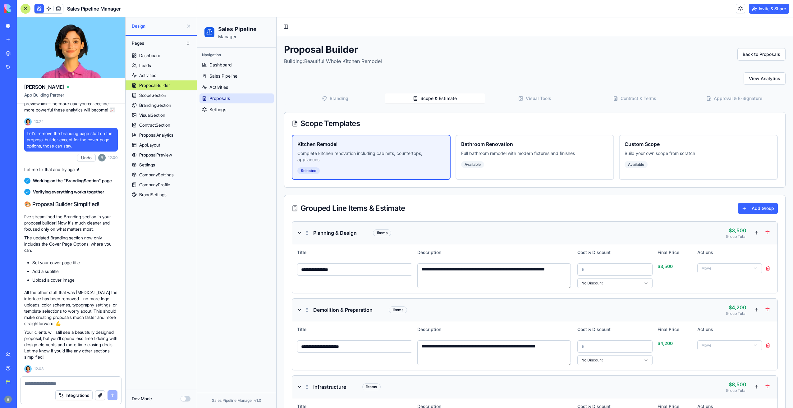
click at [474, 96] on button "Scope & Estimate" at bounding box center [435, 99] width 100 height 10
click at [363, 94] on button "Branding" at bounding box center [335, 99] width 100 height 10
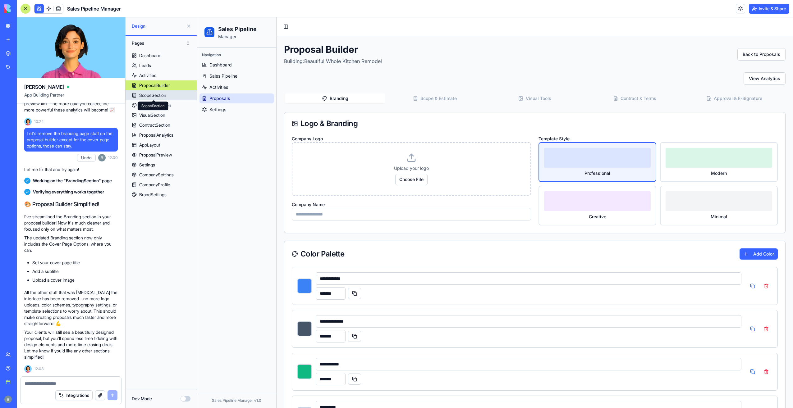
click at [155, 99] on span at bounding box center [153, 100] width 3 height 3
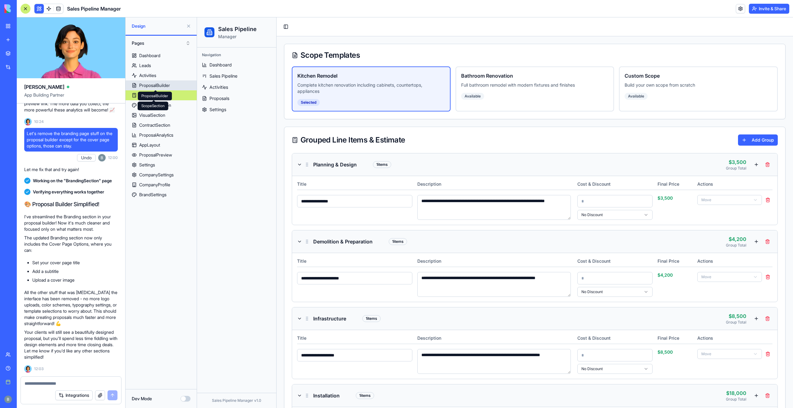
click at [159, 86] on div "ProposalBuilder" at bounding box center [154, 85] width 31 height 6
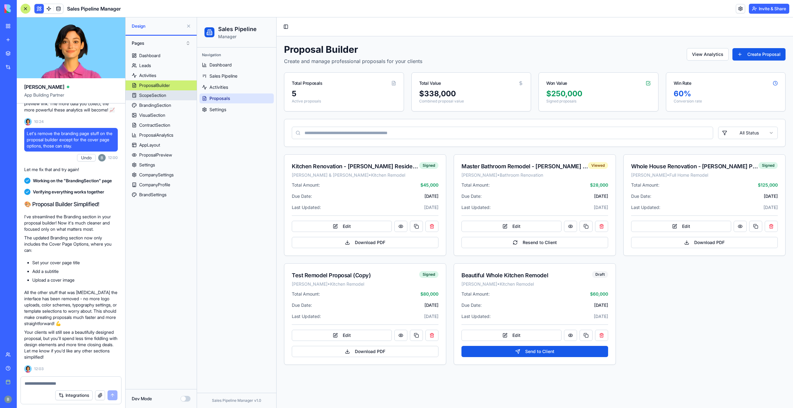
click at [173, 93] on link "ScopeSection" at bounding box center [161, 95] width 71 height 10
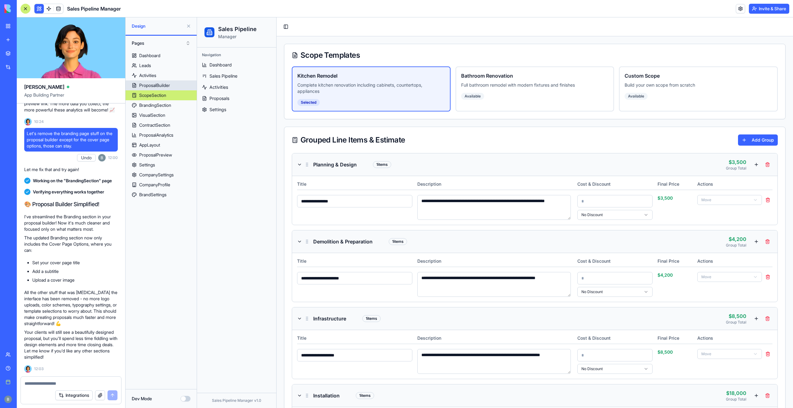
click at [175, 85] on link "ProposalBuilder" at bounding box center [161, 86] width 71 height 10
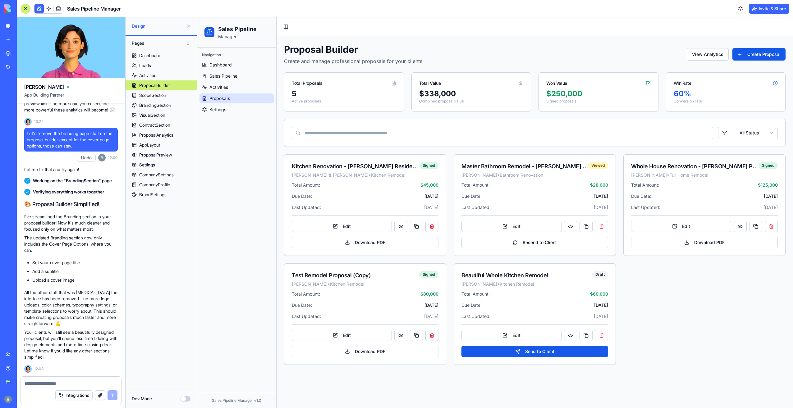
click at [22, 368] on div "Help" at bounding box center [19, 369] width 8 height 6
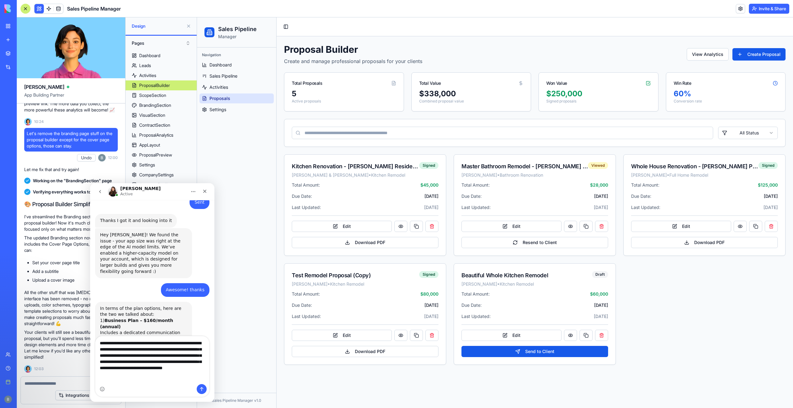
scroll to position [2543, 0]
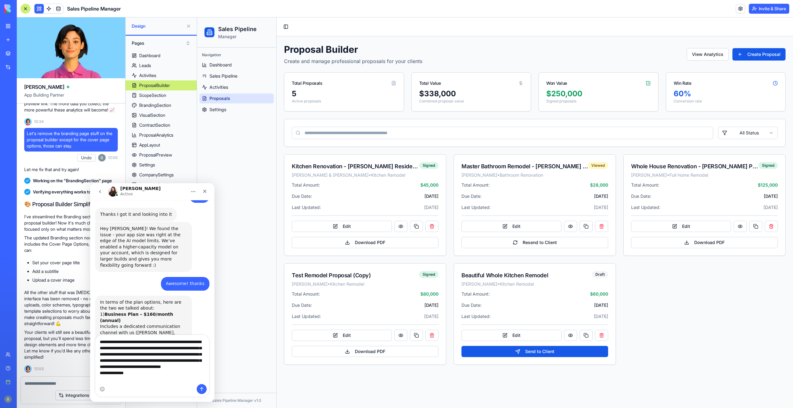
type textarea "**********"
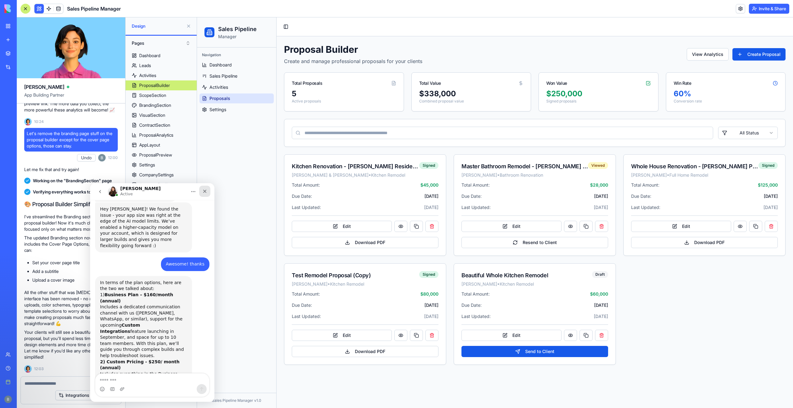
click at [204, 192] on icon "Close" at bounding box center [204, 191] width 3 height 3
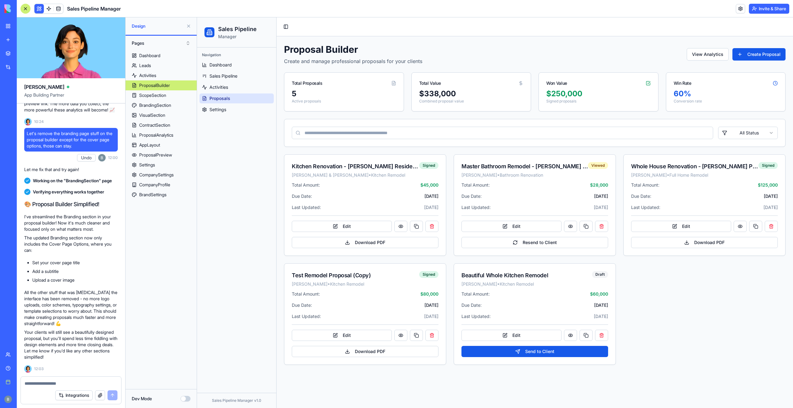
click at [228, 116] on div "Navigation Dashboard Sales Pipeline Activities Proposals Settings" at bounding box center [236, 83] width 79 height 70
click at [226, 111] on span "Settings" at bounding box center [218, 110] width 17 height 6
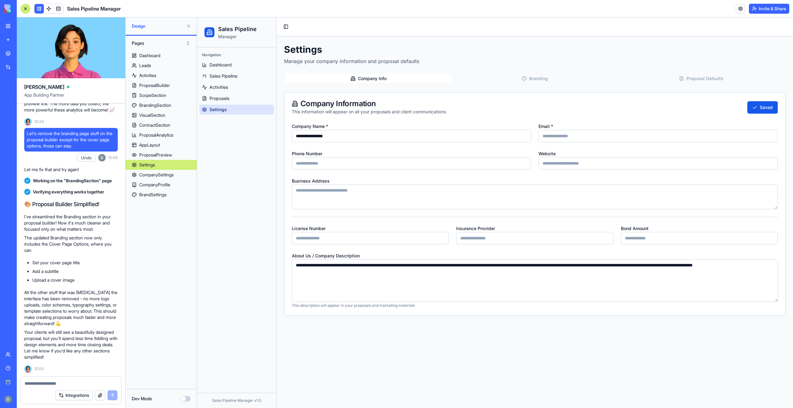
click at [536, 79] on button "Branding" at bounding box center [535, 79] width 166 height 10
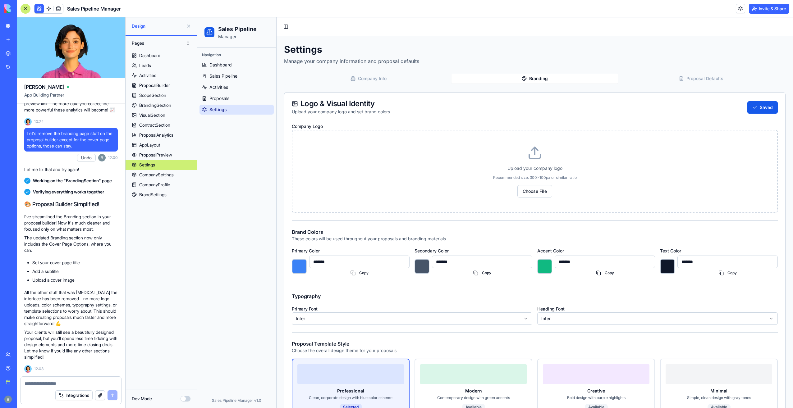
click at [679, 81] on button "Proposal Defaults" at bounding box center [701, 79] width 166 height 10
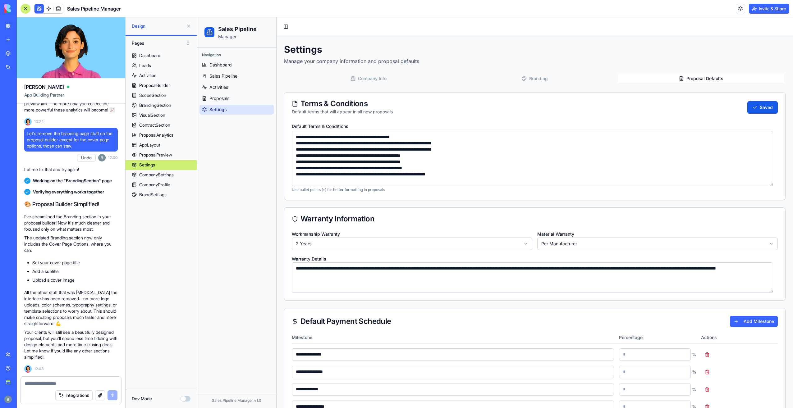
click at [353, 85] on div "Company Info Branding Proposal Defaults" at bounding box center [535, 78] width 502 height 12
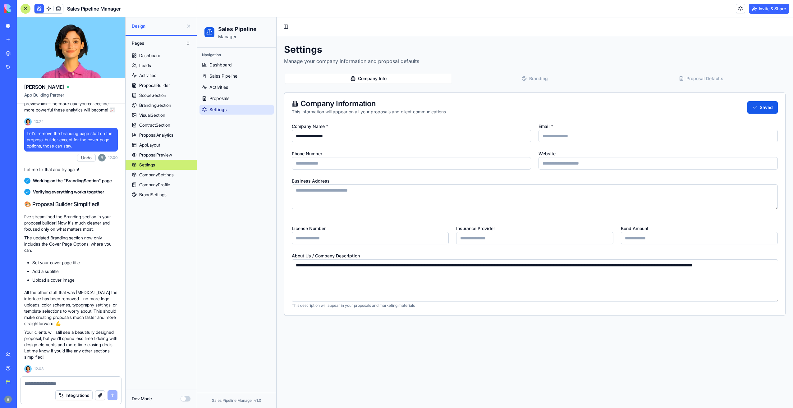
click at [354, 75] on button "Company Info" at bounding box center [368, 79] width 166 height 10
click at [170, 147] on link "AppLayout" at bounding box center [161, 145] width 71 height 10
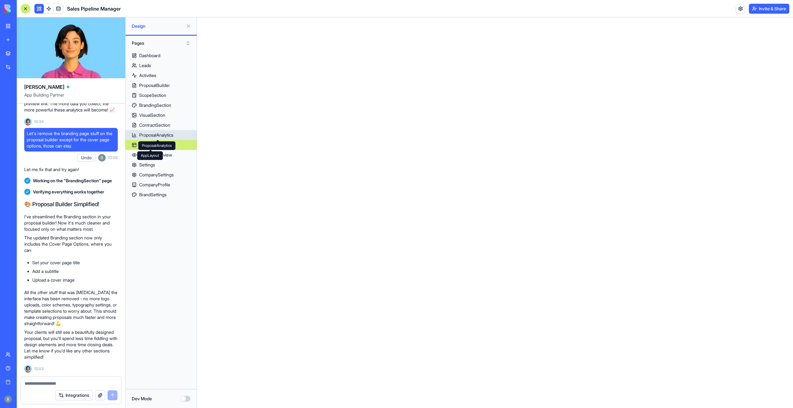
click at [161, 137] on div "ProposalAnalytics" at bounding box center [156, 135] width 34 height 6
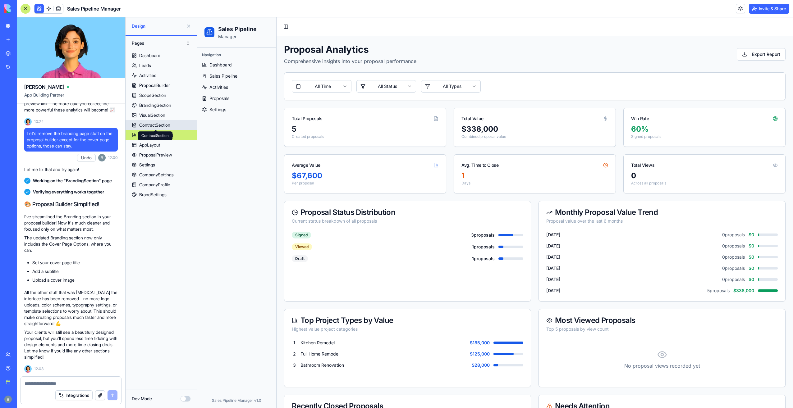
click at [161, 103] on div "BrandingSection" at bounding box center [155, 105] width 32 height 6
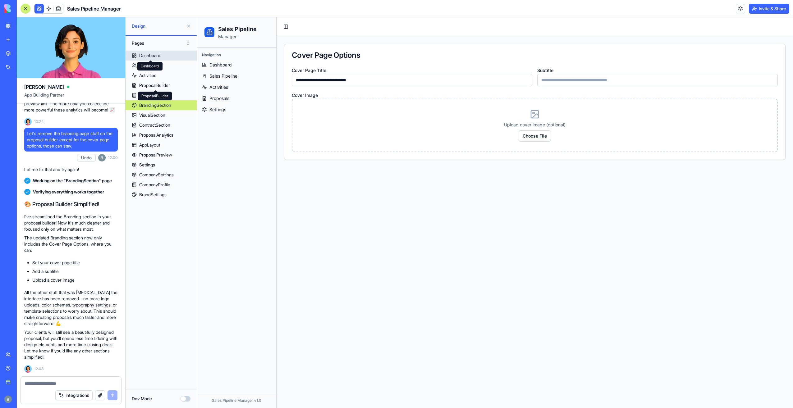
click at [159, 55] on div "Dashboard" at bounding box center [149, 56] width 21 height 6
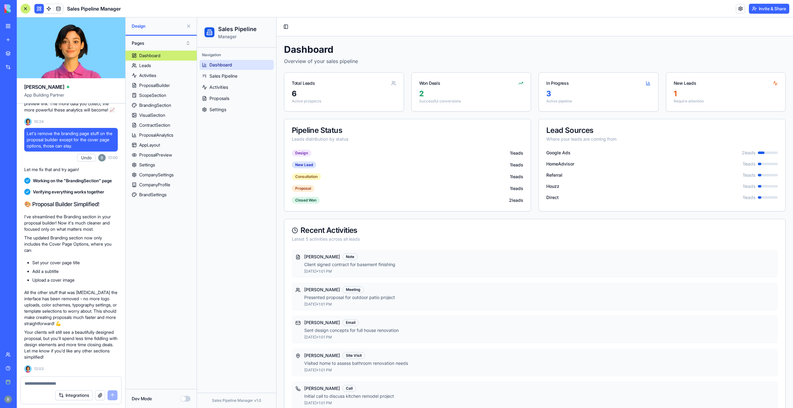
click at [3, 366] on link "Help" at bounding box center [14, 368] width 25 height 12
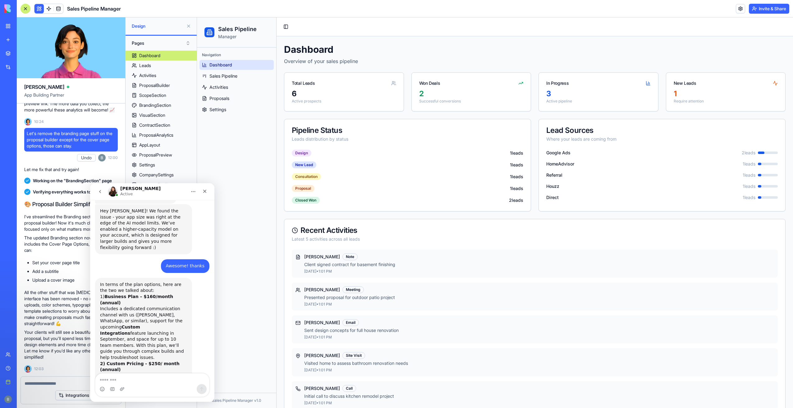
scroll to position [2563, 0]
click at [204, 192] on icon "Close" at bounding box center [204, 191] width 3 height 3
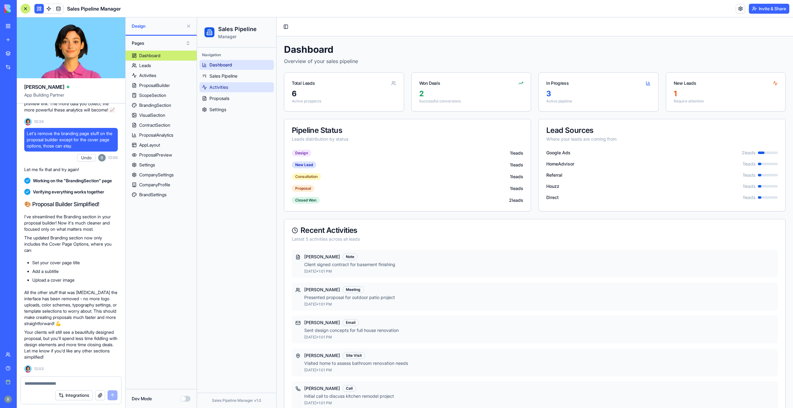
click at [250, 87] on link "Activities" at bounding box center [237, 87] width 74 height 10
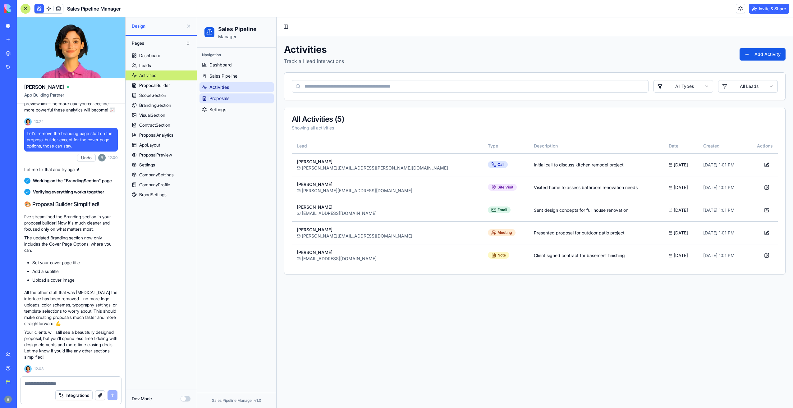
click at [247, 96] on link "Proposals" at bounding box center [237, 99] width 74 height 10
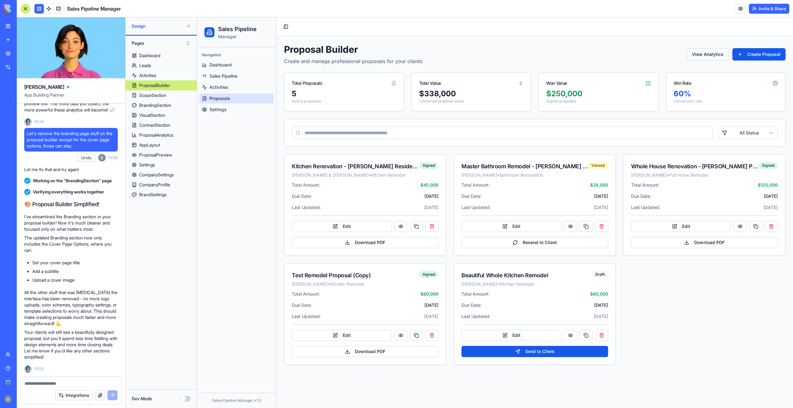
click at [704, 57] on button "View Analytics" at bounding box center [708, 54] width 42 height 12
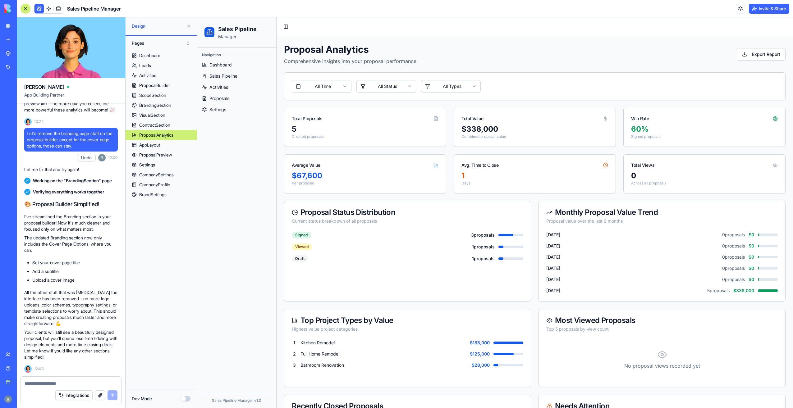
click at [63, 386] on textarea at bounding box center [71, 384] width 93 height 6
click at [227, 67] on span "Dashboard" at bounding box center [221, 65] width 22 height 6
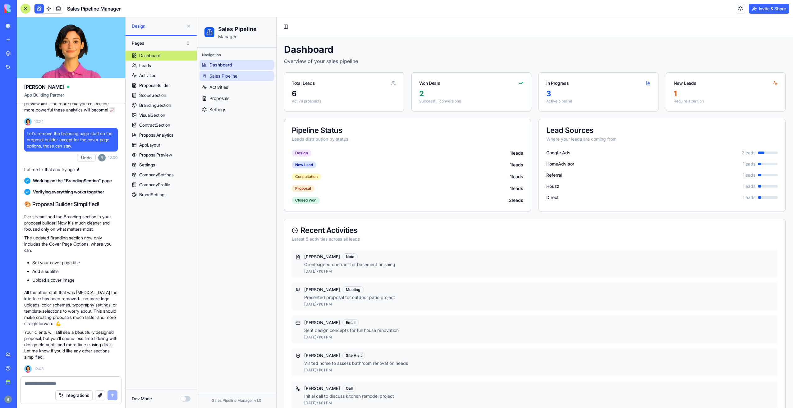
click at [228, 72] on link "Sales Pipeline" at bounding box center [237, 76] width 74 height 10
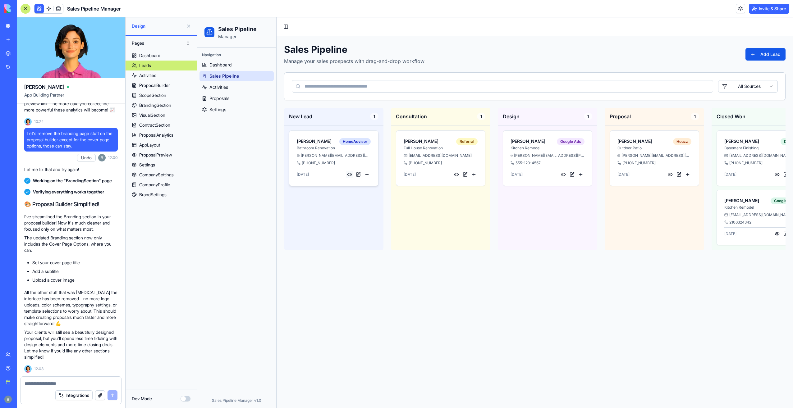
click at [349, 173] on button at bounding box center [349, 174] width 7 height 7
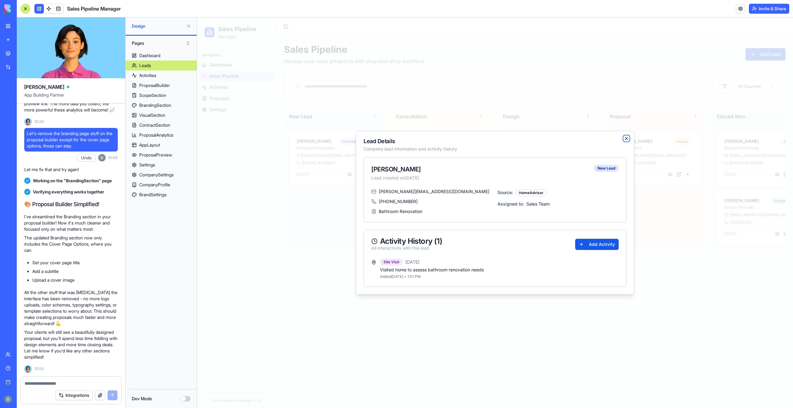
click at [625, 139] on icon "button" at bounding box center [626, 138] width 5 height 5
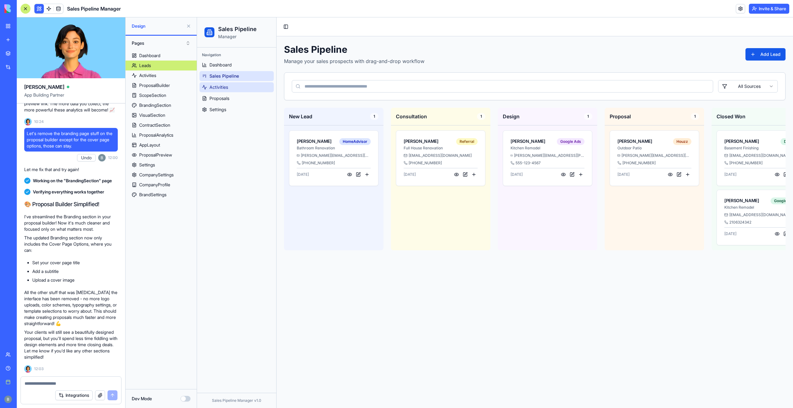
click at [244, 92] on link "Activities" at bounding box center [237, 87] width 74 height 10
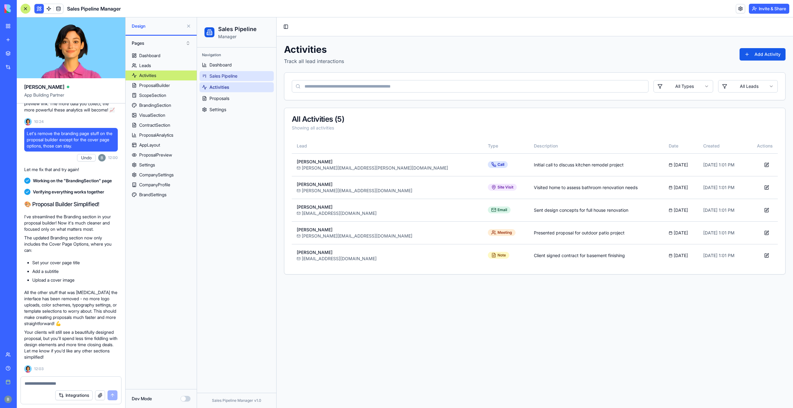
click at [244, 81] on link "Sales Pipeline" at bounding box center [237, 76] width 74 height 10
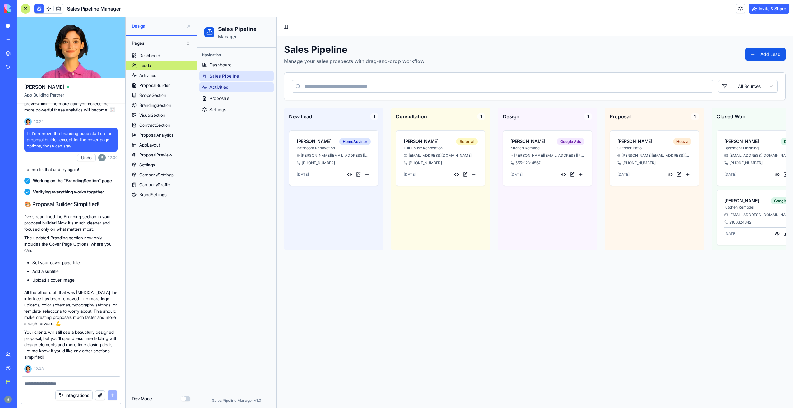
click at [252, 91] on link "Activities" at bounding box center [237, 87] width 74 height 10
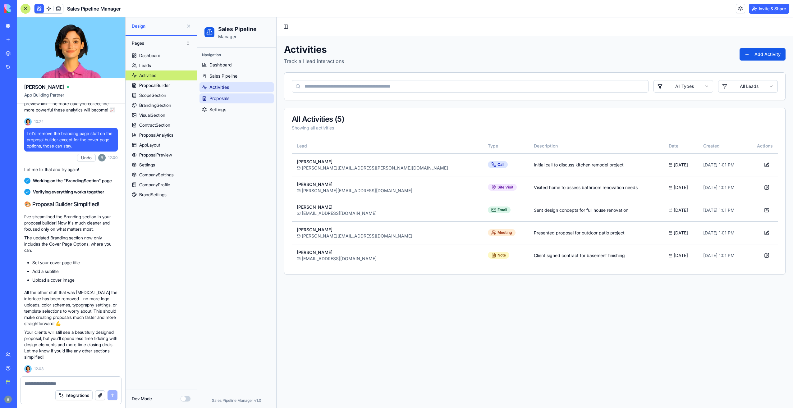
click at [249, 97] on link "Proposals" at bounding box center [237, 99] width 74 height 10
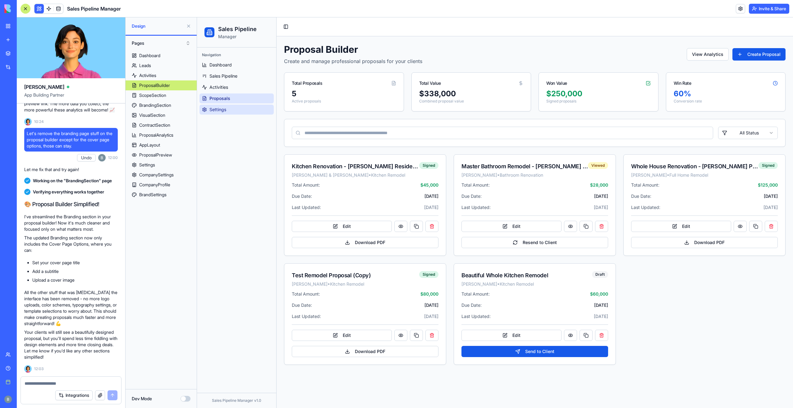
click at [247, 110] on link "Settings" at bounding box center [237, 110] width 74 height 10
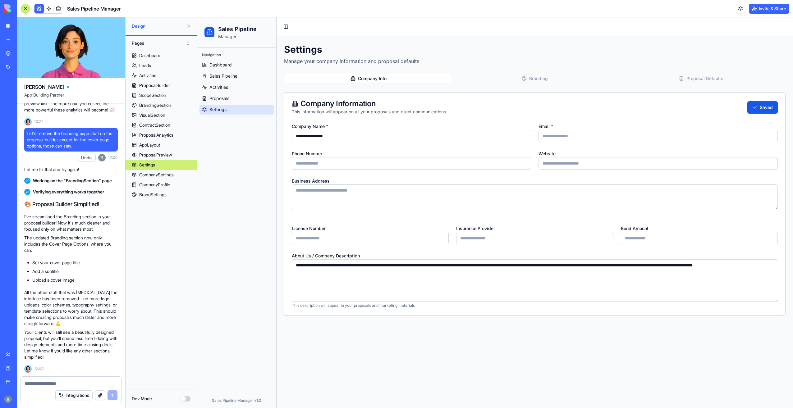
drag, startPoint x: 336, startPoint y: 140, endPoint x: 268, endPoint y: 144, distance: 68.5
click at [268, 144] on div "**********" at bounding box center [495, 212] width 596 height 391
type input "**********"
click at [551, 131] on input "Email *" at bounding box center [658, 136] width 239 height 12
type input "**********"
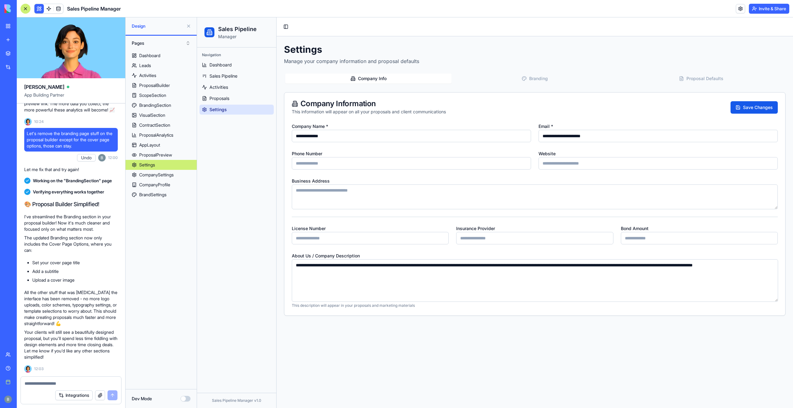
type input "**********"
click at [388, 167] on input "**********" at bounding box center [411, 163] width 239 height 12
drag, startPoint x: 397, startPoint y: 161, endPoint x: 262, endPoint y: 166, distance: 134.7
click at [262, 166] on div "**********" at bounding box center [495, 212] width 596 height 391
click at [262, 166] on div "Navigation Dashboard Sales Pipeline Activities Proposals Settings" at bounding box center [236, 221] width 79 height 346
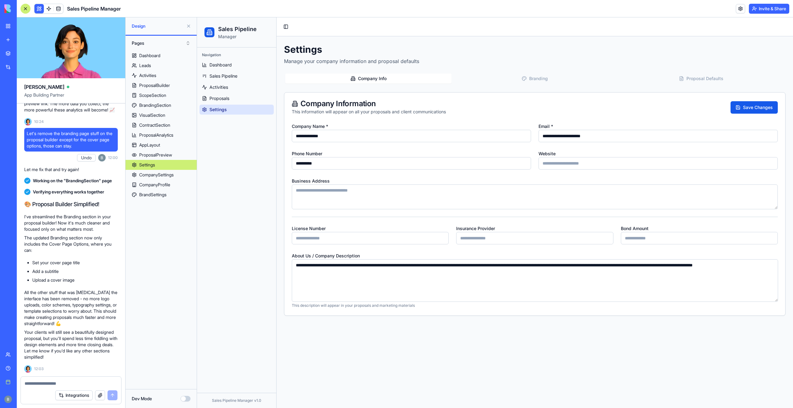
click at [562, 162] on input "Website" at bounding box center [658, 163] width 239 height 12
paste input "**********"
type input "**********"
click at [579, 201] on textarea "Business Address" at bounding box center [535, 197] width 486 height 25
click at [573, 194] on textarea "Business Address" at bounding box center [535, 197] width 486 height 25
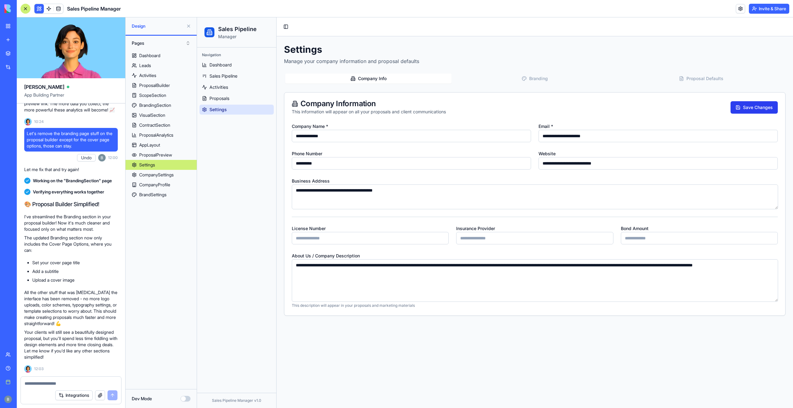
type textarea "**********"
click at [742, 108] on button "Save Changes" at bounding box center [754, 107] width 47 height 12
